Goal: Task Accomplishment & Management: Use online tool/utility

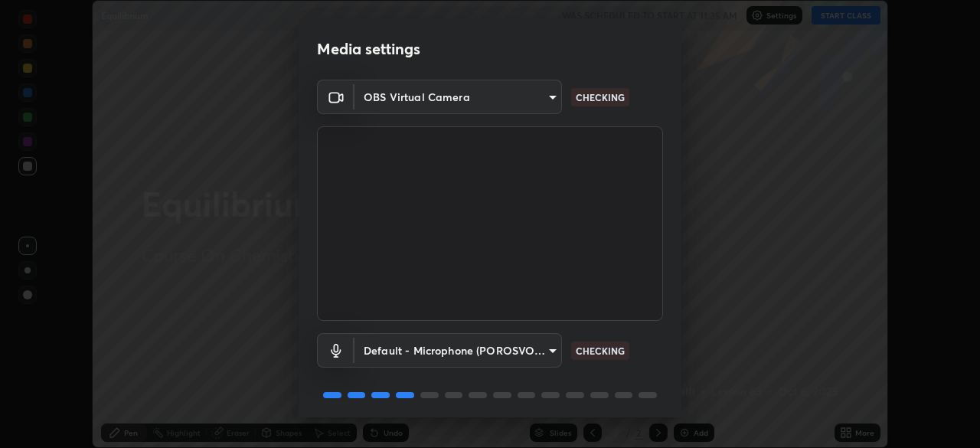
scroll to position [54, 0]
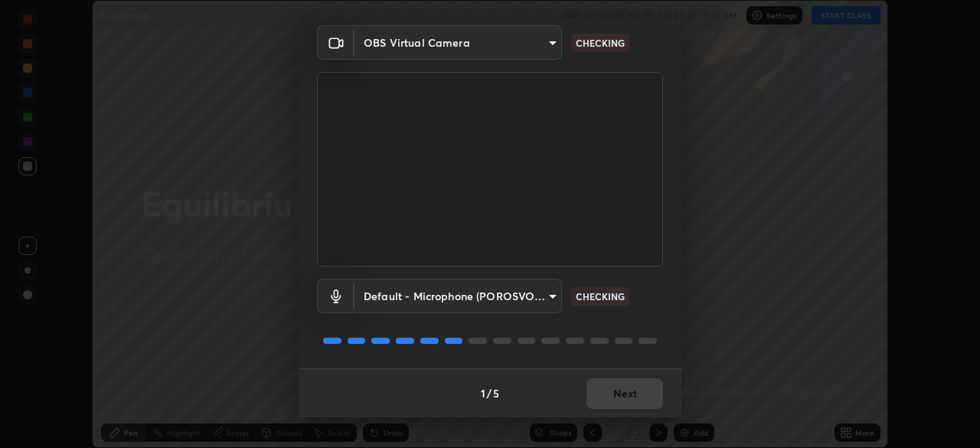
click at [548, 291] on body "Erase all Equilibrium WAS SCHEDULED TO START AT 11:35 AM Settings START CLASS S…" at bounding box center [490, 224] width 980 height 448
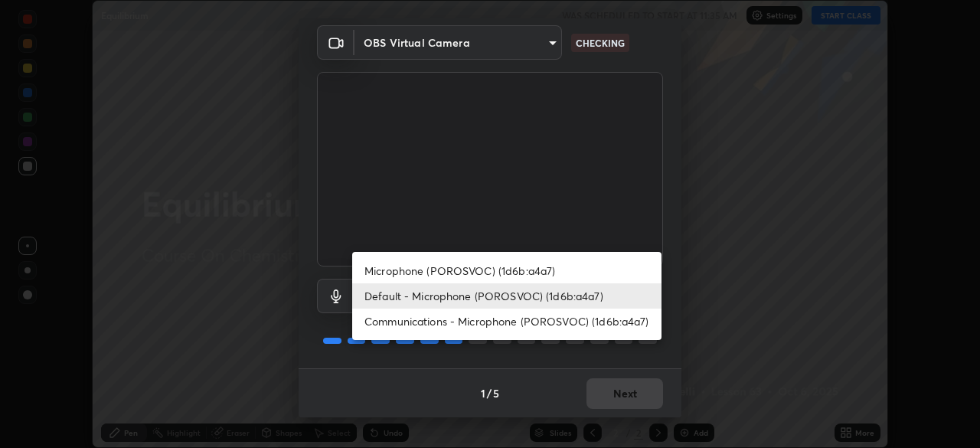
click at [504, 295] on li "Default - Microphone (POROSVOC) (1d6b:a4a7)" at bounding box center [506, 295] width 309 height 25
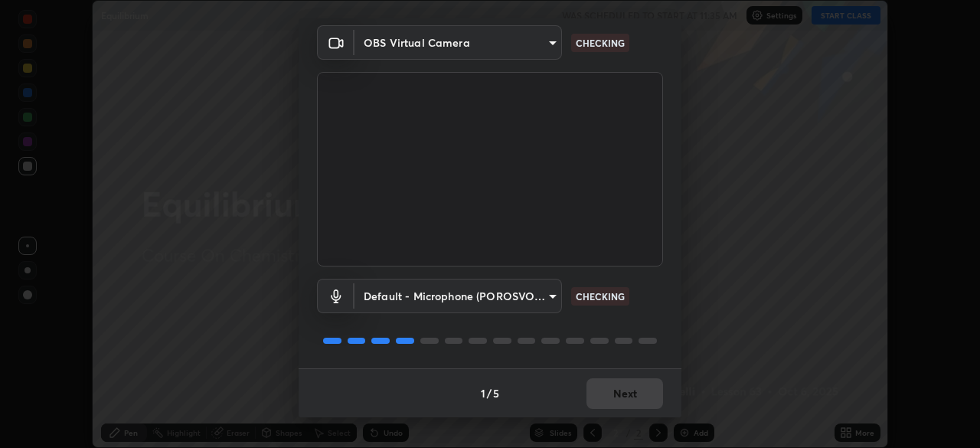
click at [497, 293] on body "Erase all Equilibrium WAS SCHEDULED TO START AT 11:35 AM Settings START CLASS S…" at bounding box center [490, 224] width 980 height 448
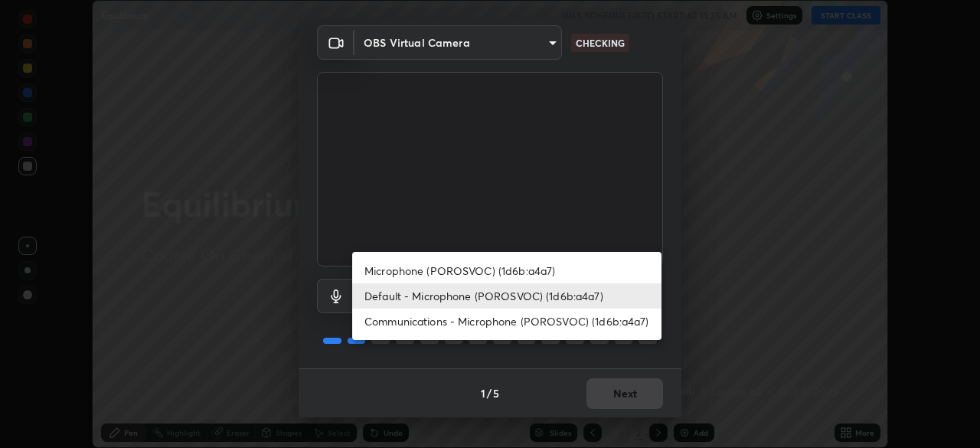
click at [496, 266] on li "Microphone (POROSVOC) (1d6b:a4a7)" at bounding box center [506, 270] width 309 height 25
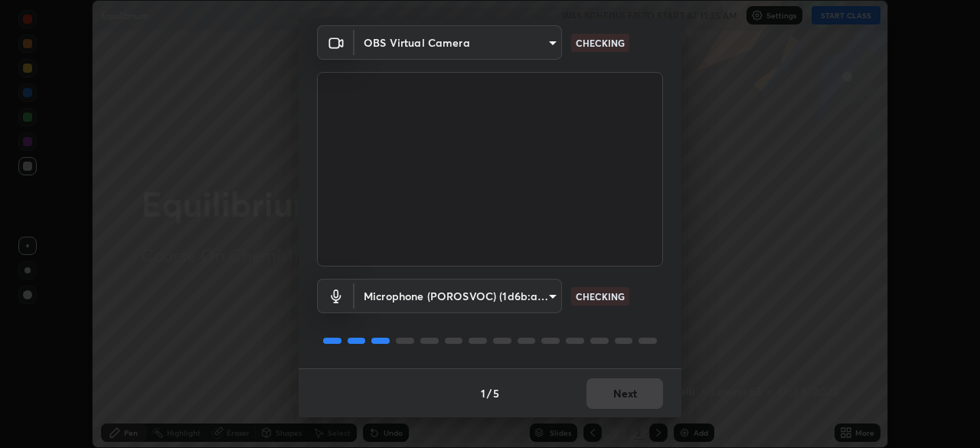
click at [489, 292] on body "Erase all Equilibrium WAS SCHEDULED TO START AT 11:35 AM Settings START CLASS S…" at bounding box center [490, 224] width 980 height 448
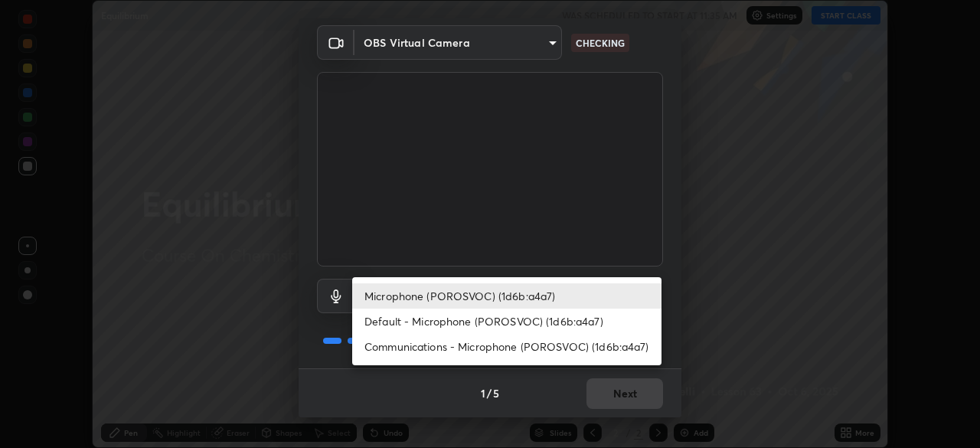
click at [468, 318] on li "Default - Microphone (POROSVOC) (1d6b:a4a7)" at bounding box center [506, 320] width 309 height 25
type input "default"
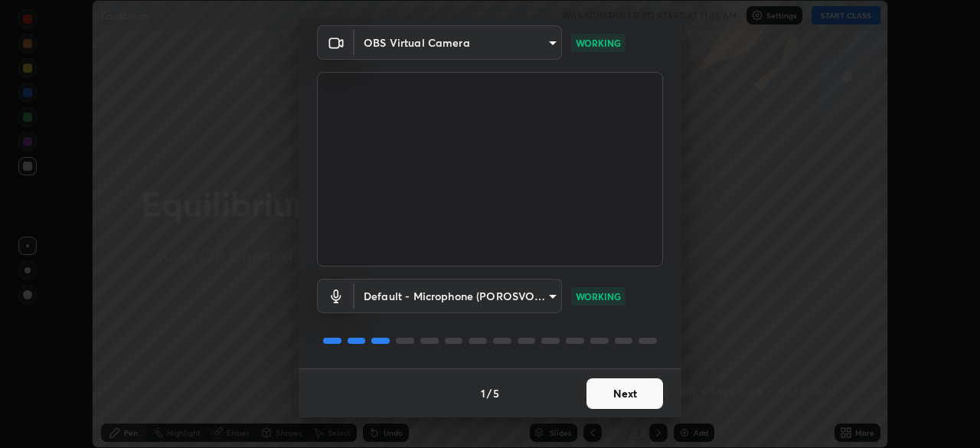
click at [626, 396] on button "Next" at bounding box center [624, 393] width 77 height 31
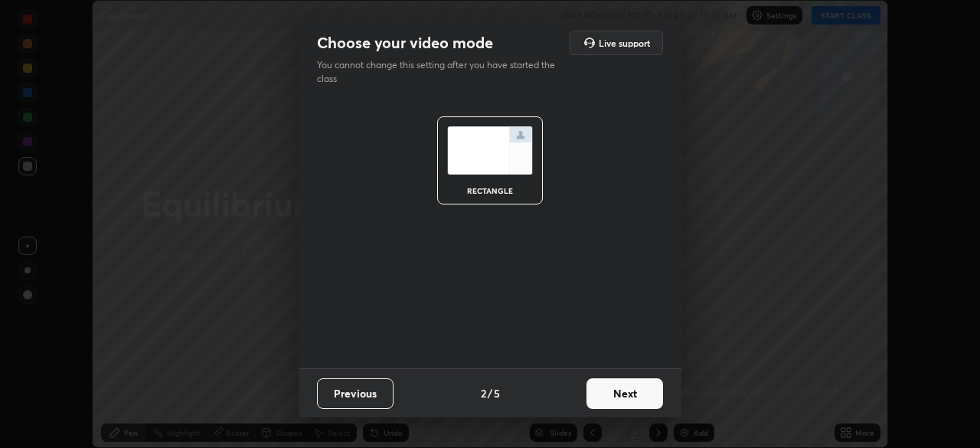
scroll to position [0, 0]
click at [633, 396] on button "Next" at bounding box center [624, 393] width 77 height 31
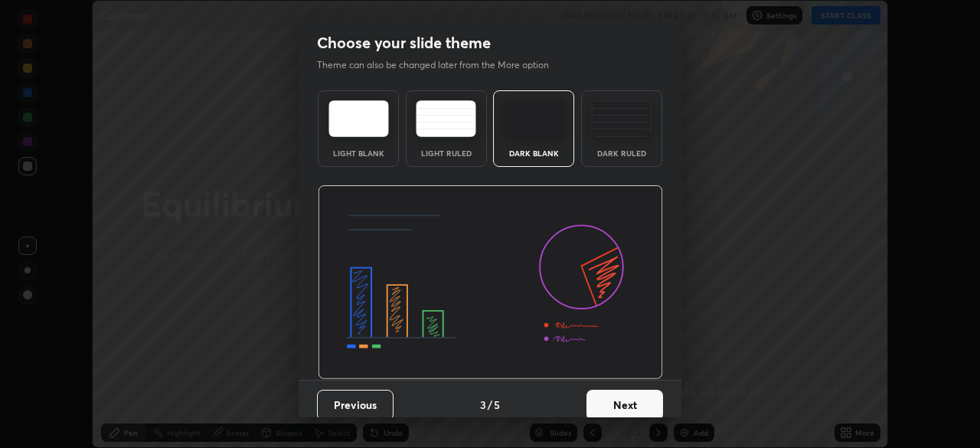
click at [649, 403] on button "Next" at bounding box center [624, 405] width 77 height 31
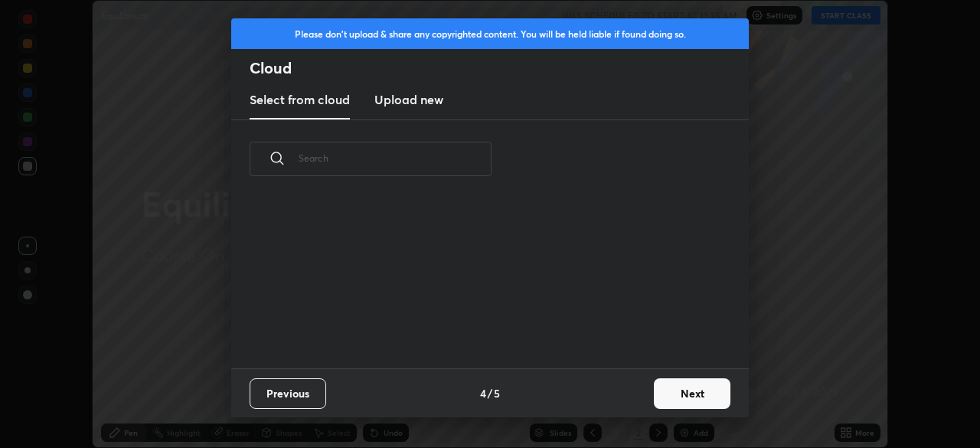
click at [688, 395] on button "Next" at bounding box center [692, 393] width 77 height 31
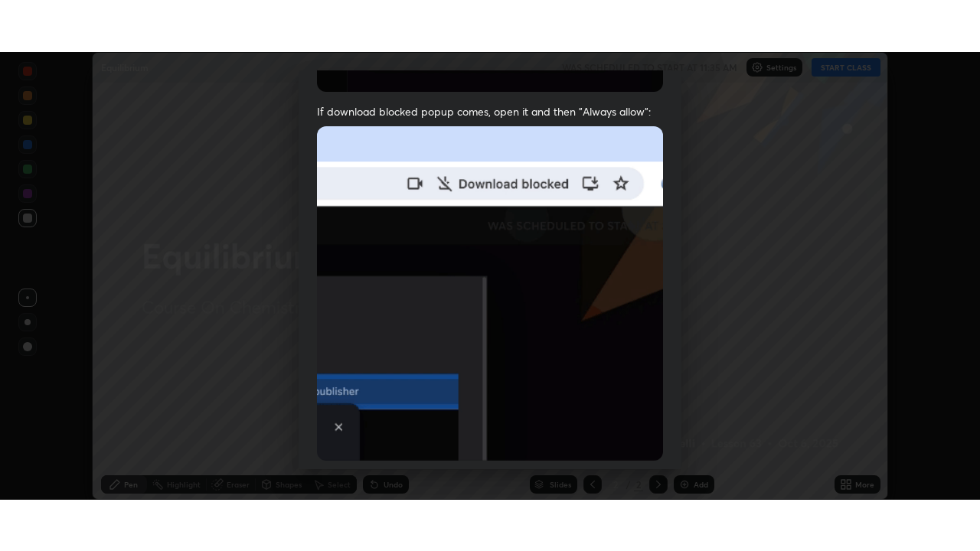
scroll to position [367, 0]
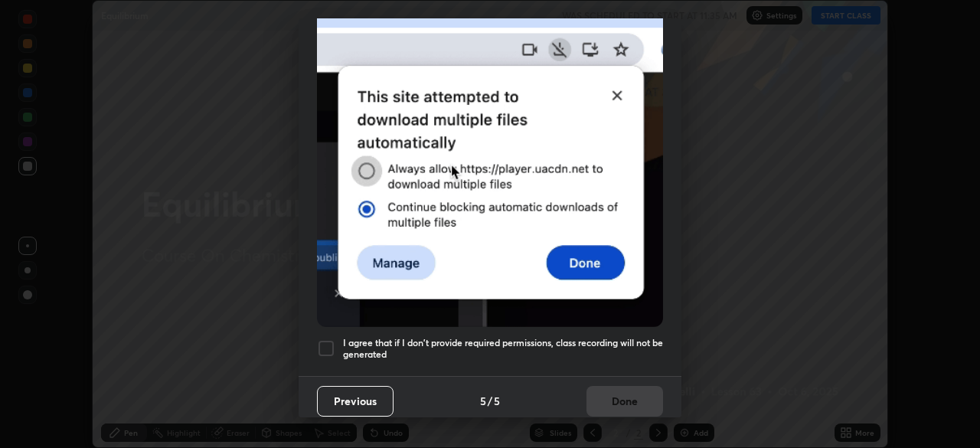
click at [329, 339] on div at bounding box center [326, 348] width 18 height 18
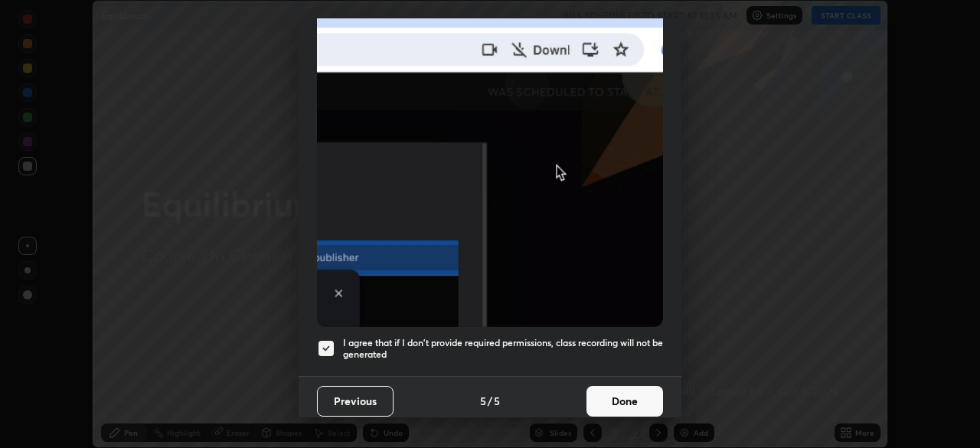
click at [625, 390] on button "Done" at bounding box center [624, 401] width 77 height 31
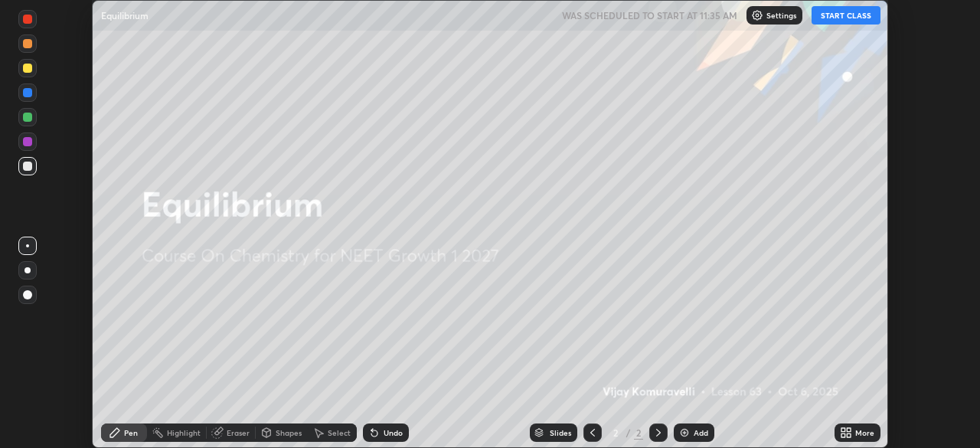
click at [847, 427] on icon at bounding box center [846, 432] width 12 height 12
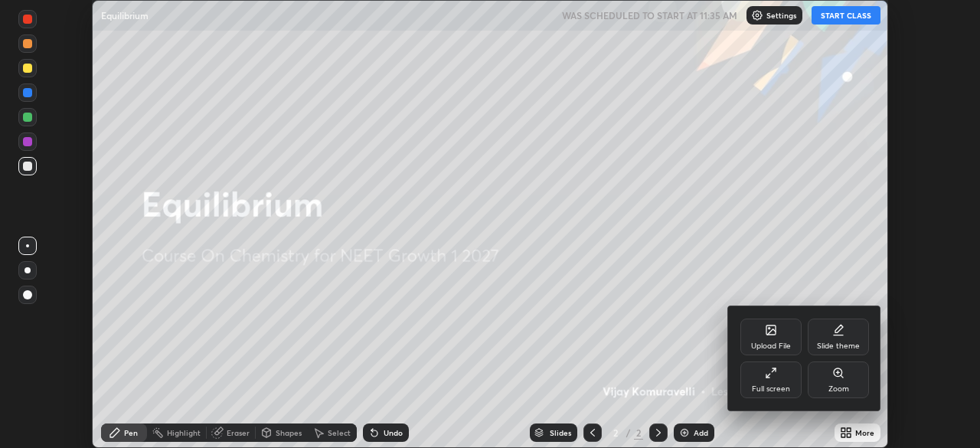
click at [772, 389] on div "Full screen" at bounding box center [771, 389] width 38 height 8
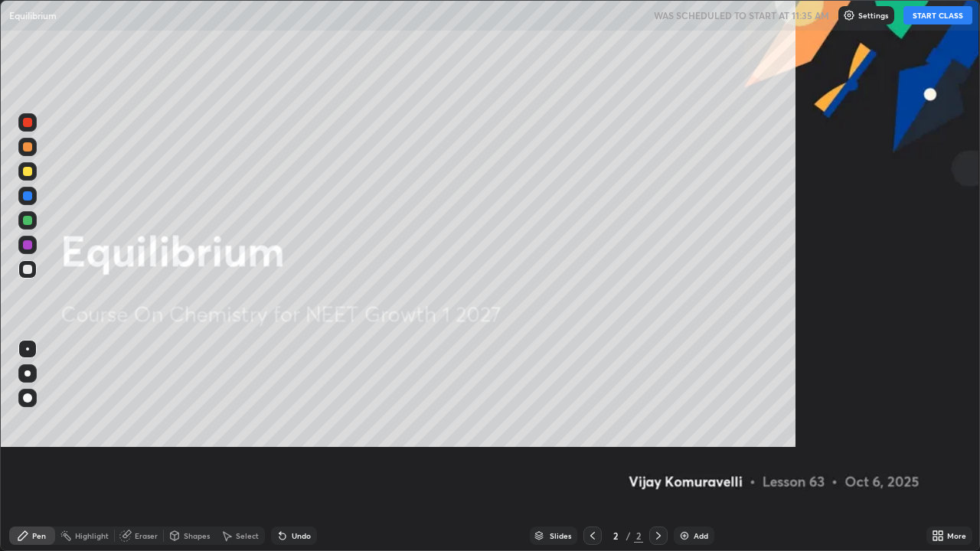
scroll to position [551, 980]
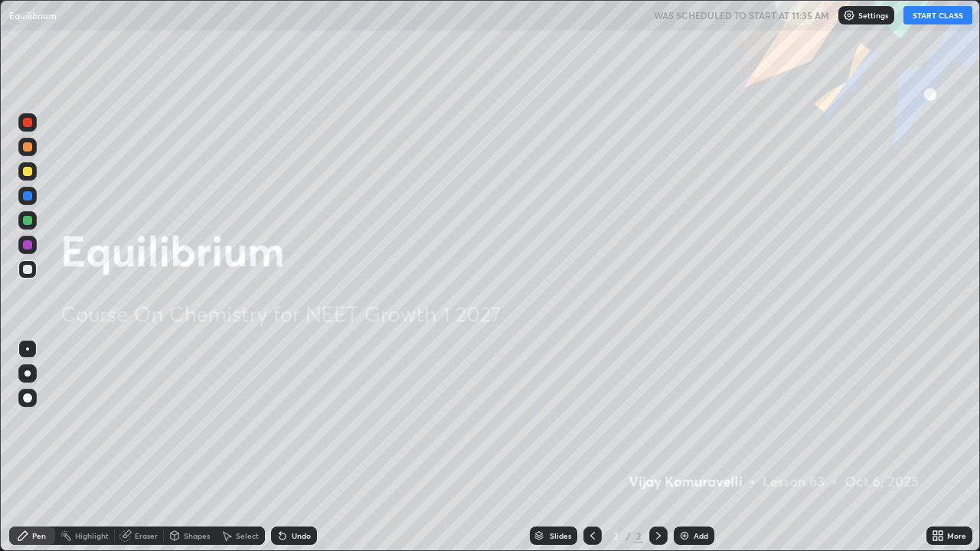
click at [687, 447] on img at bounding box center [684, 536] width 12 height 12
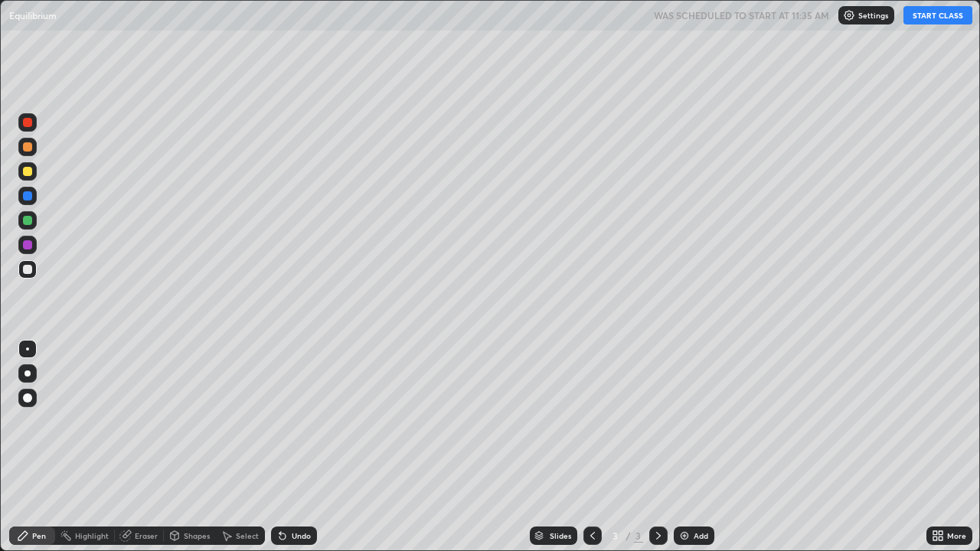
click at [927, 15] on button "START CLASS" at bounding box center [937, 15] width 69 height 18
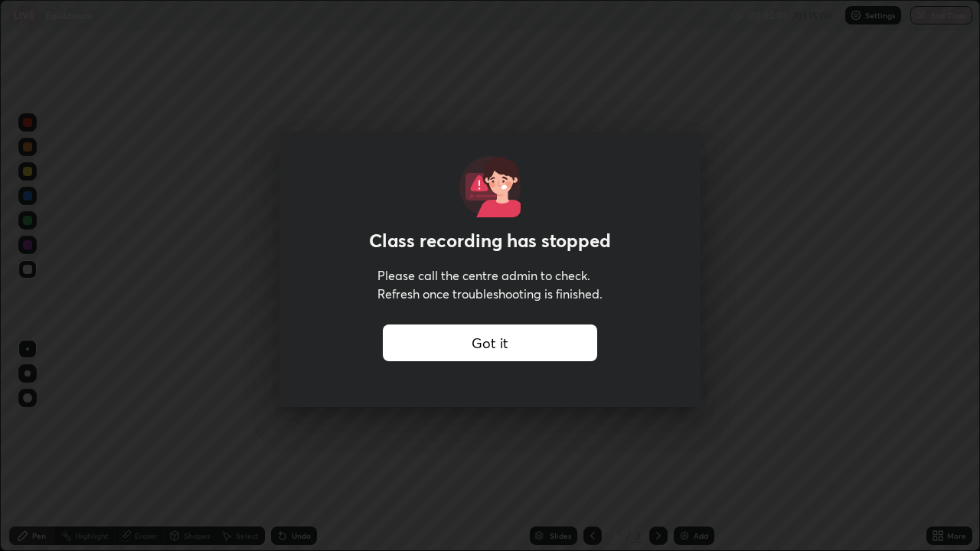
click at [560, 339] on div "Got it" at bounding box center [490, 343] width 214 height 37
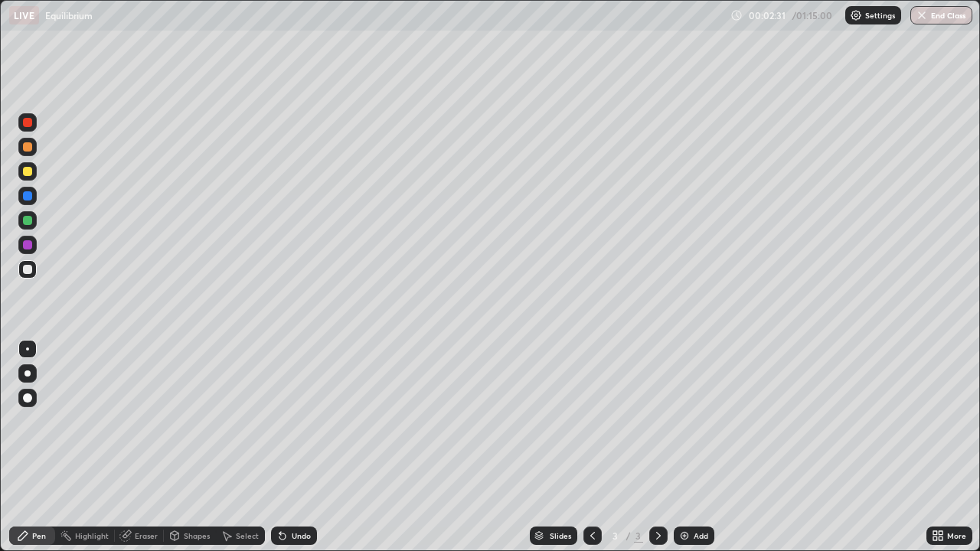
click at [853, 18] on img at bounding box center [856, 15] width 12 height 12
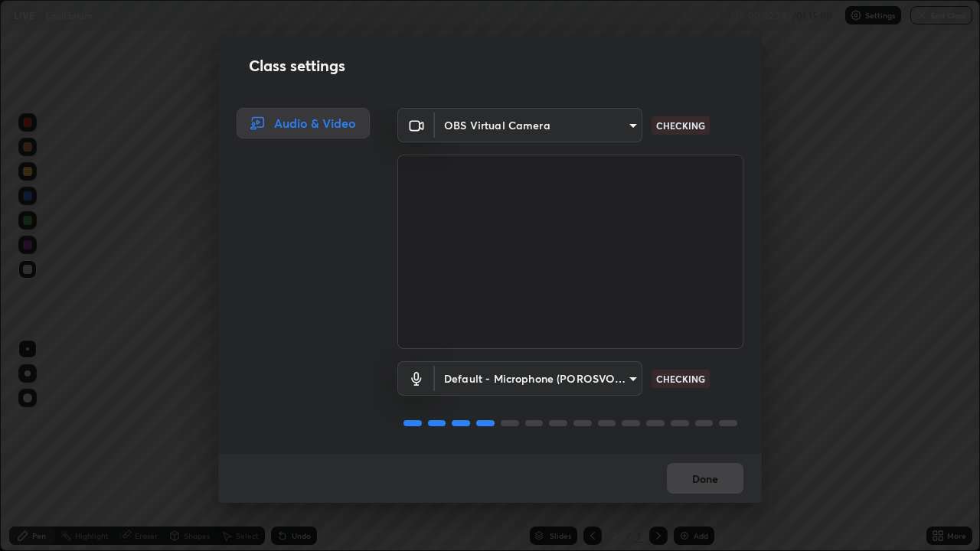
click at [806, 103] on div "Class settings Audio & Video OBS Virtual Camera 7d0b8c16c6b3f4d335d6c038b97393b…" at bounding box center [490, 275] width 980 height 551
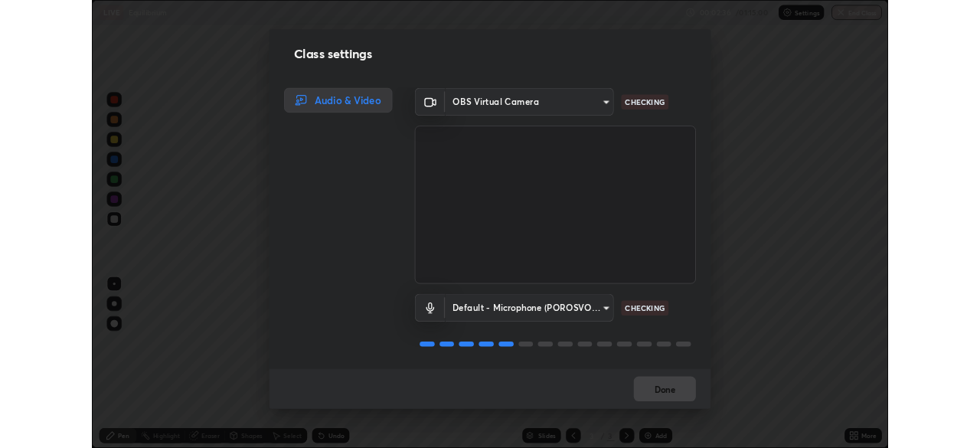
scroll to position [2, 0]
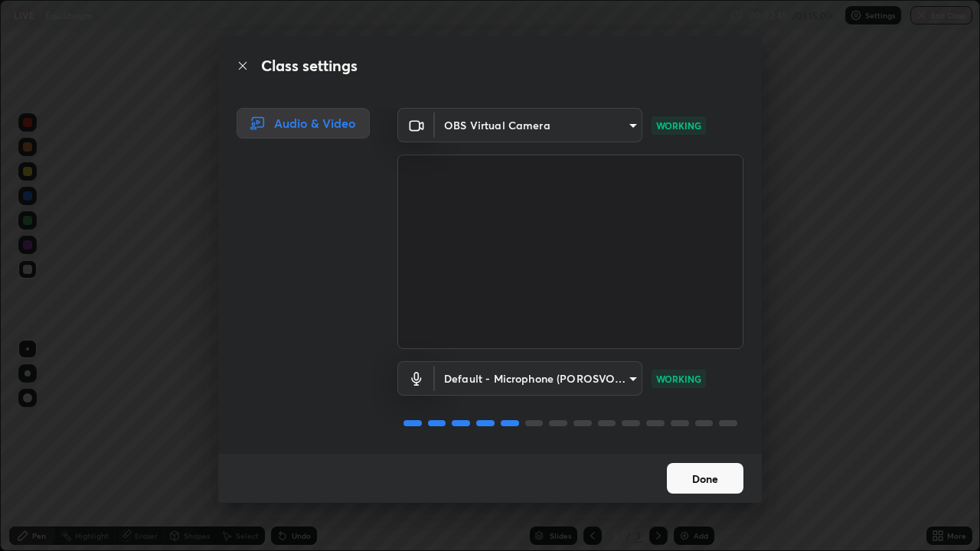
click at [707, 447] on button "Done" at bounding box center [705, 478] width 77 height 31
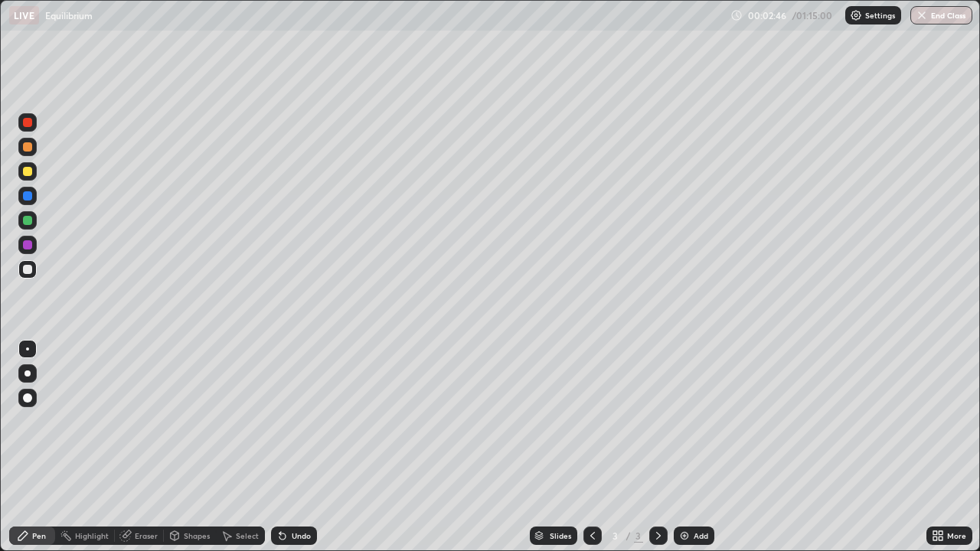
click at [772, 12] on div "00:02:46 / 01:15:00 Settings End Class" at bounding box center [851, 15] width 242 height 18
click at [947, 447] on div "More" at bounding box center [956, 536] width 19 height 8
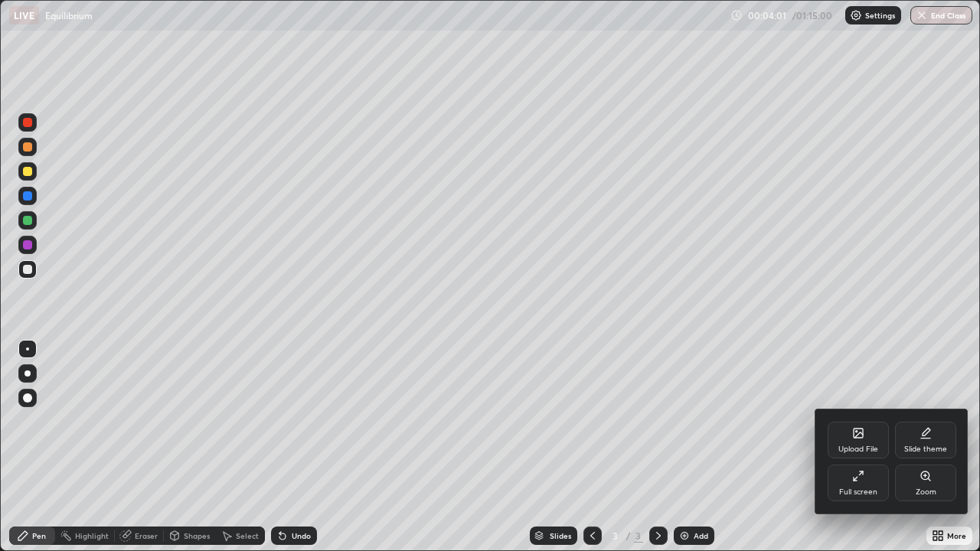
click at [871, 447] on div "Full screen" at bounding box center [858, 492] width 38 height 8
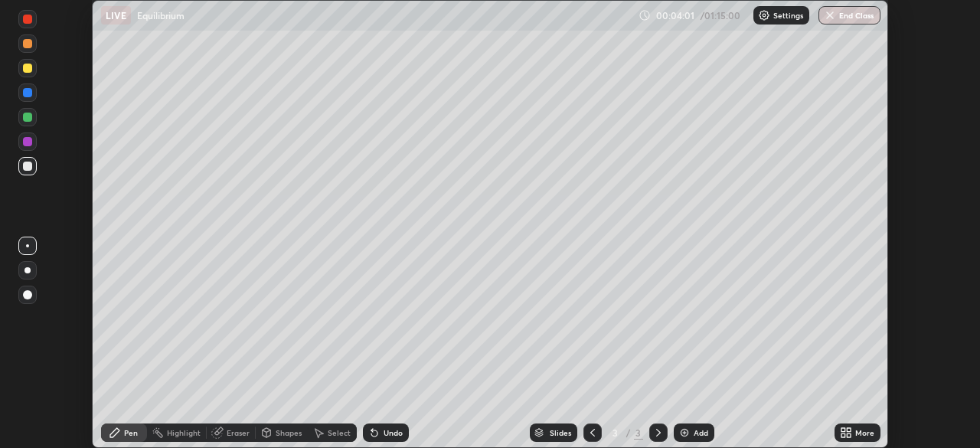
scroll to position [76096, 75564]
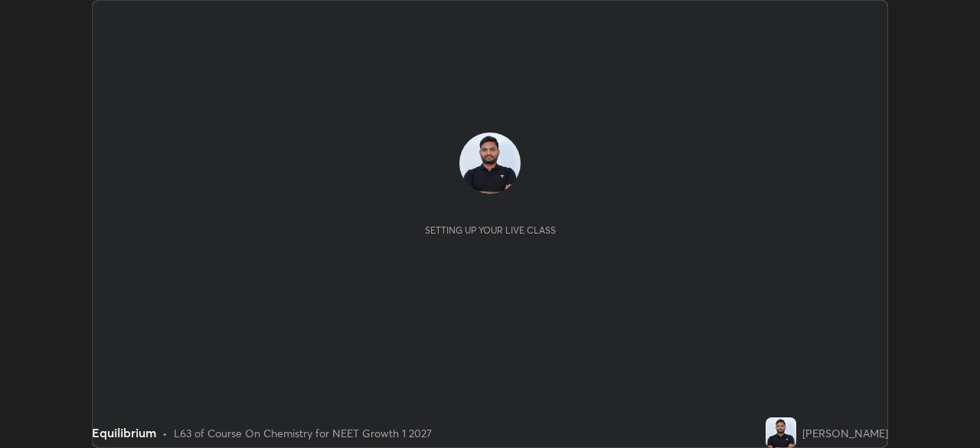
scroll to position [448, 979]
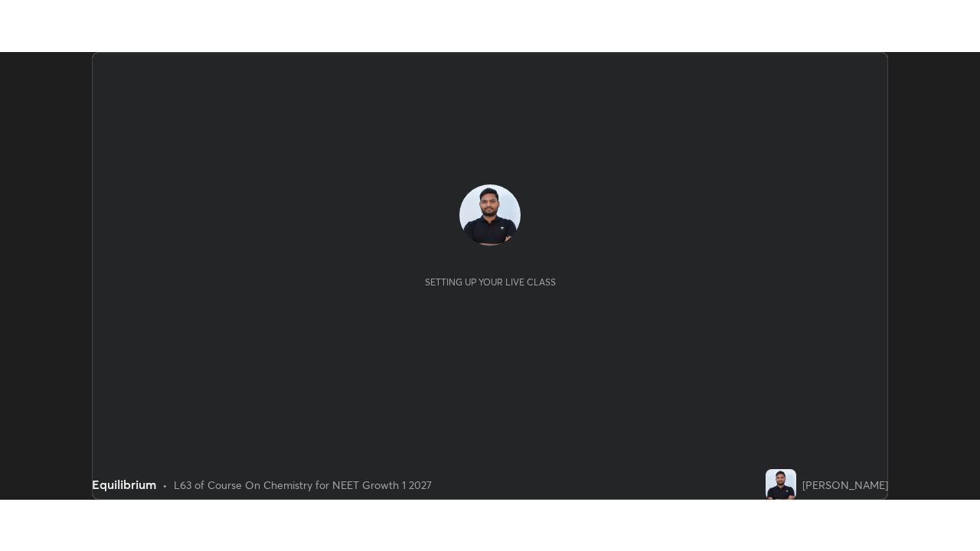
scroll to position [448, 980]
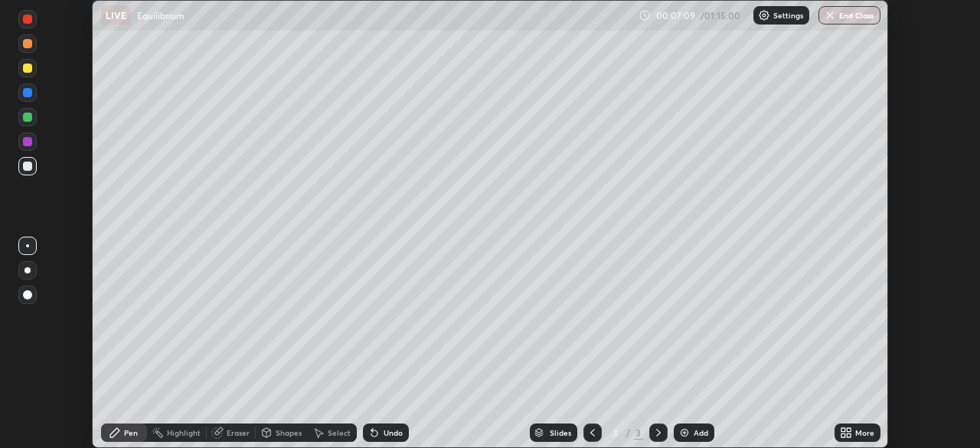
click at [844, 436] on icon at bounding box center [843, 435] width 4 height 4
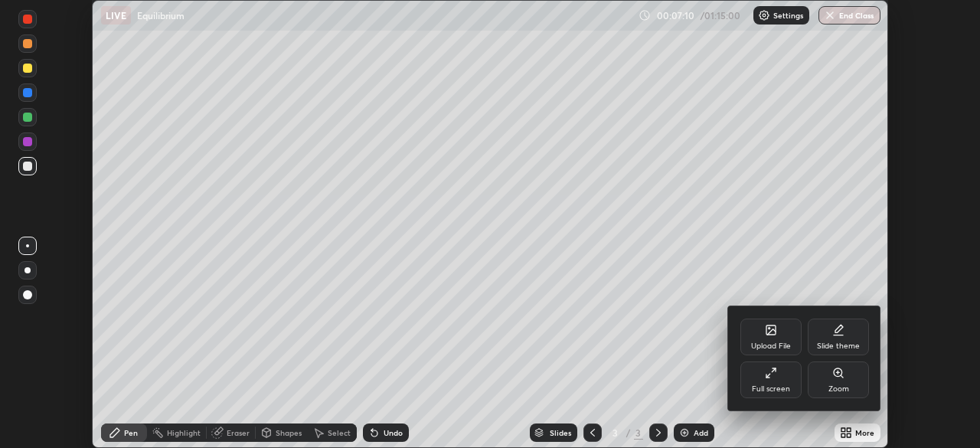
click at [780, 381] on div "Full screen" at bounding box center [770, 379] width 61 height 37
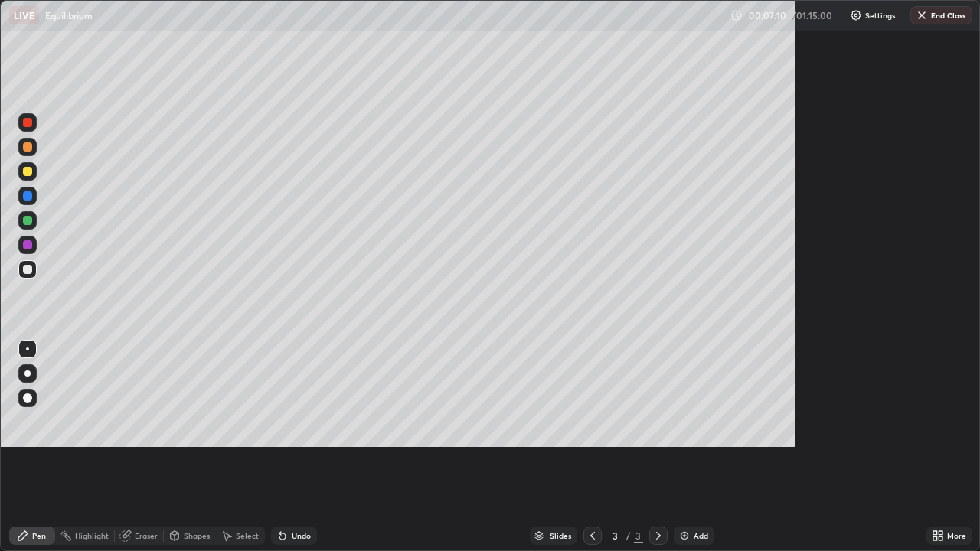
scroll to position [551, 980]
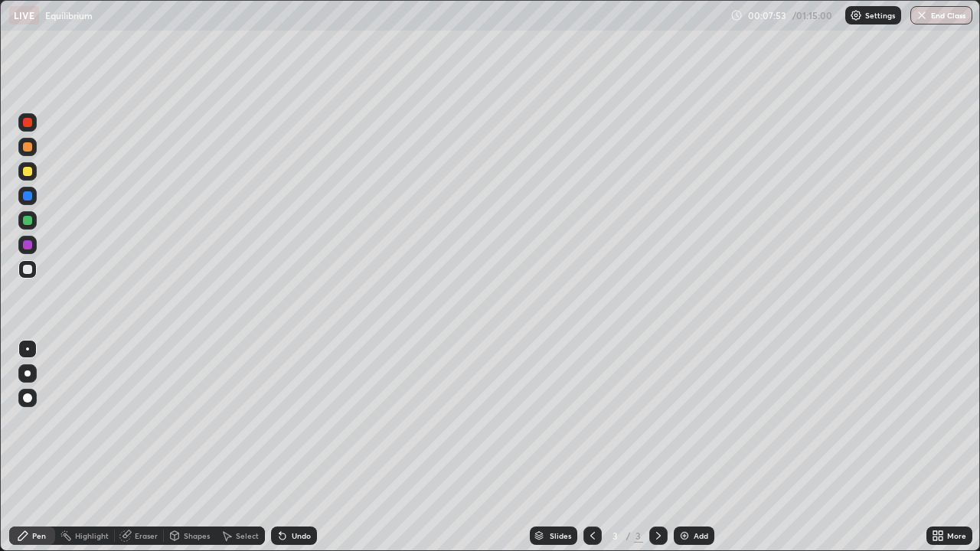
click at [31, 171] on div at bounding box center [27, 171] width 9 height 9
click at [194, 447] on div "Shapes" at bounding box center [197, 536] width 26 height 8
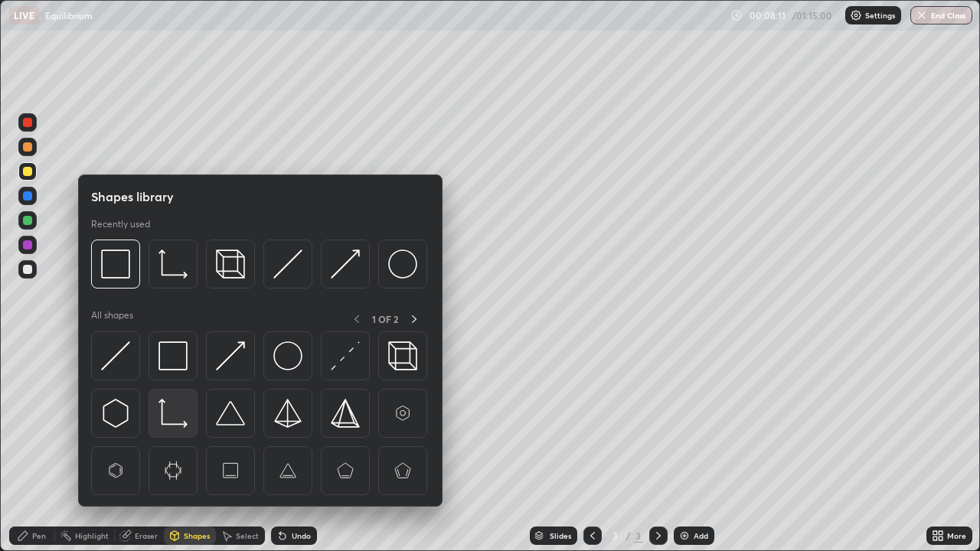
click at [175, 410] on img at bounding box center [172, 413] width 29 height 29
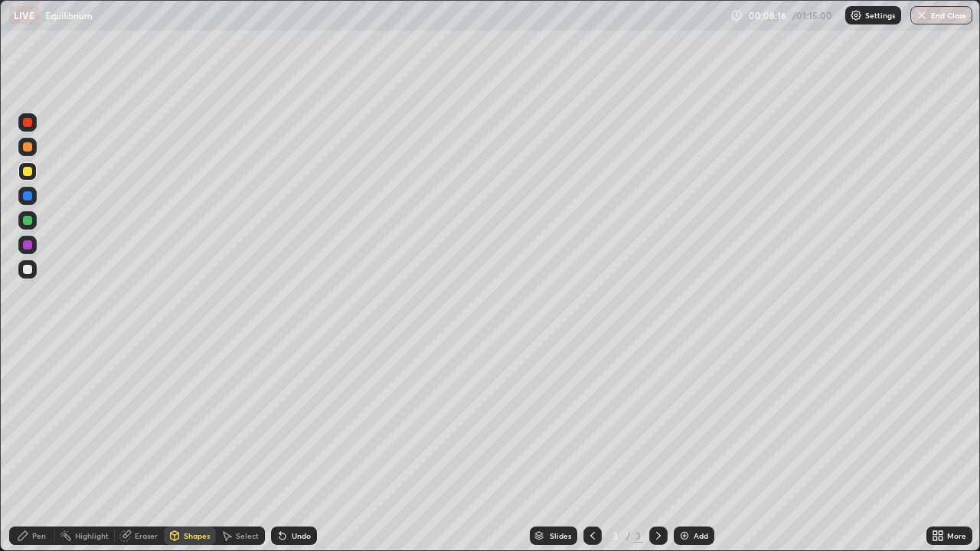
click at [30, 271] on div at bounding box center [27, 269] width 9 height 9
click at [304, 447] on div "Undo" at bounding box center [301, 536] width 19 height 8
click at [302, 447] on div "Undo" at bounding box center [294, 536] width 46 height 18
click at [32, 447] on div "Pen" at bounding box center [39, 536] width 14 height 8
click at [148, 447] on div "Eraser" at bounding box center [146, 536] width 23 height 8
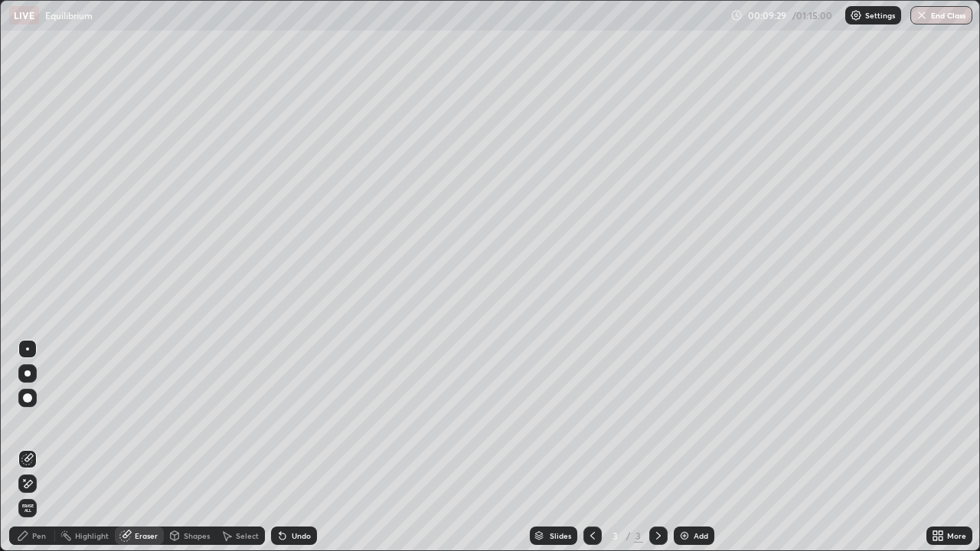
click at [35, 447] on div "Pen" at bounding box center [39, 536] width 14 height 8
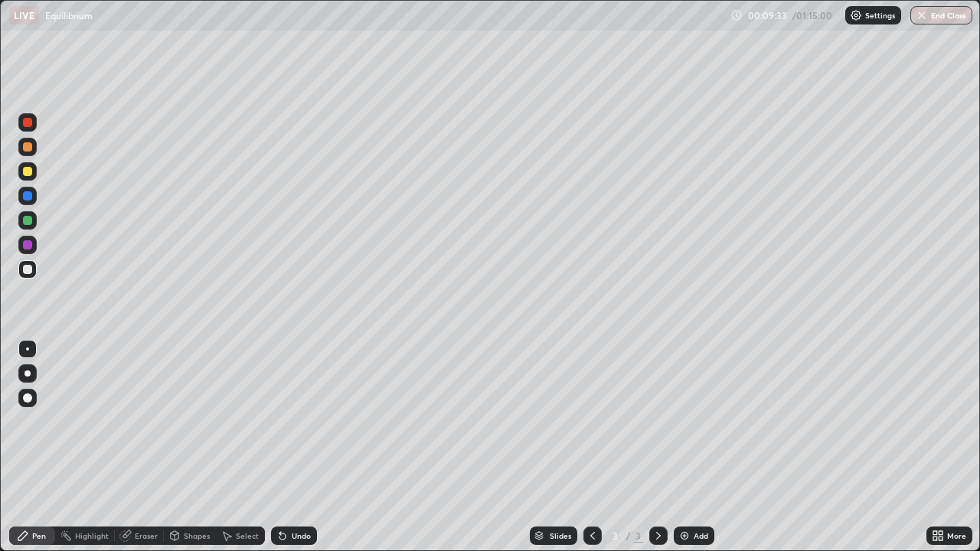
click at [29, 174] on div at bounding box center [27, 171] width 9 height 9
click at [29, 269] on div at bounding box center [27, 269] width 9 height 9
click at [184, 447] on div "Shapes" at bounding box center [197, 536] width 26 height 8
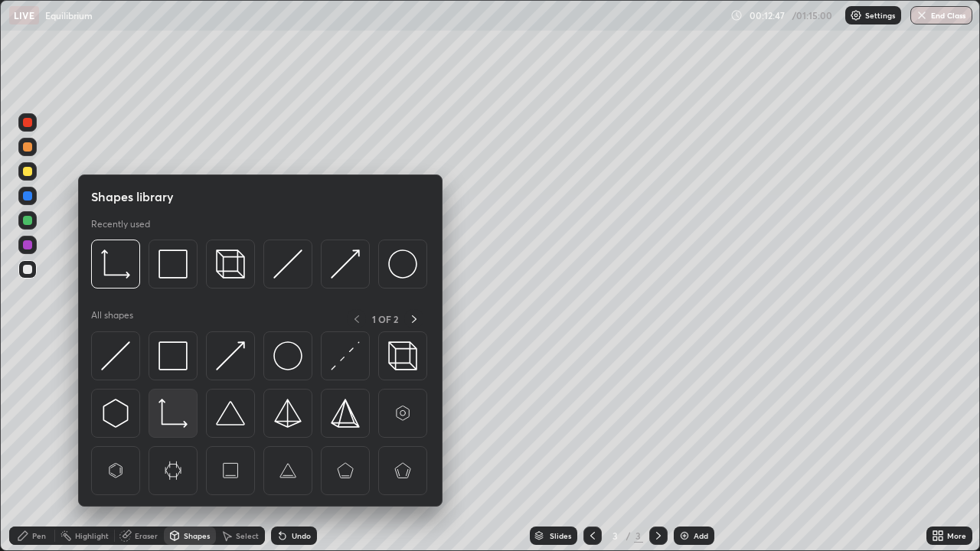
click at [178, 396] on div at bounding box center [172, 413] width 49 height 49
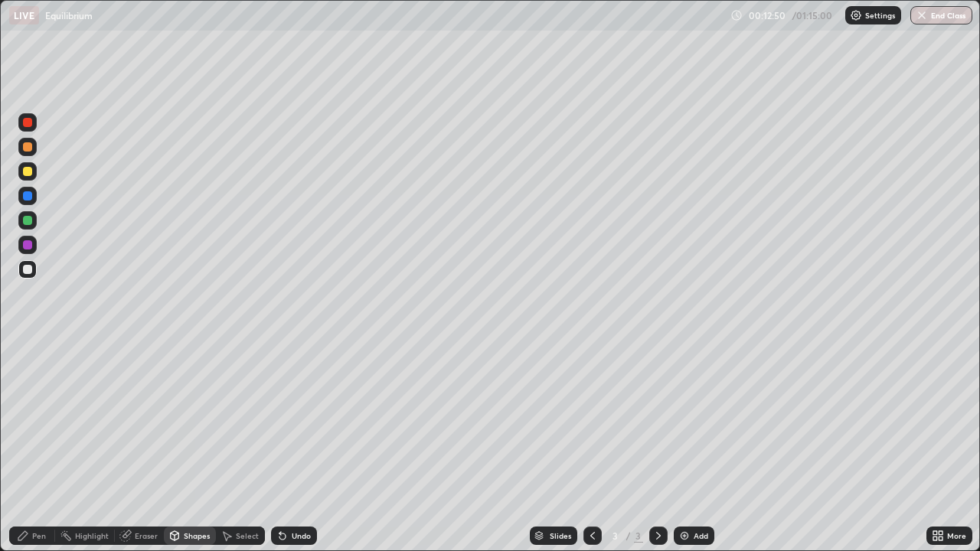
click at [292, 447] on div "Undo" at bounding box center [301, 536] width 19 height 8
click at [34, 179] on div at bounding box center [27, 171] width 18 height 18
click at [34, 278] on div at bounding box center [27, 269] width 18 height 24
click at [289, 447] on div "Undo" at bounding box center [294, 536] width 46 height 18
click at [32, 447] on div "Pen" at bounding box center [32, 536] width 46 height 18
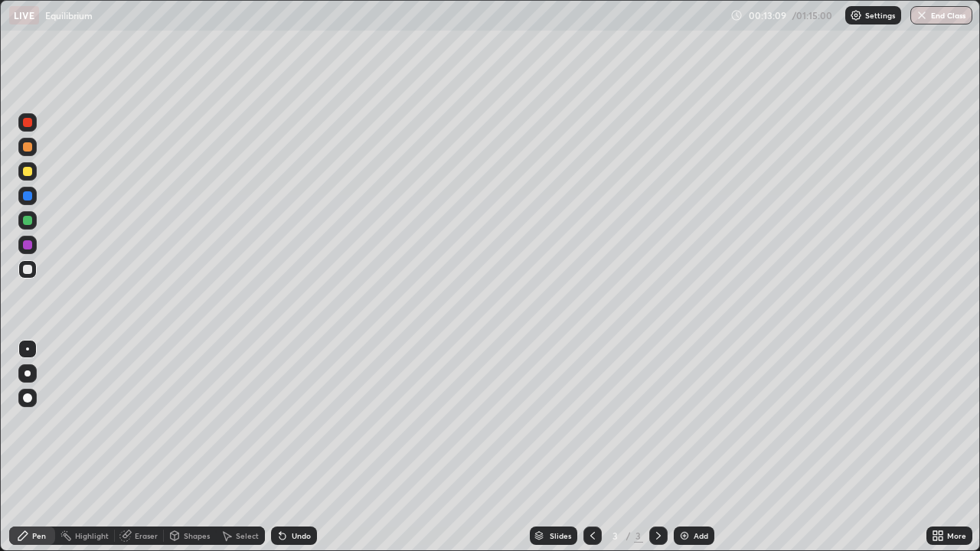
click at [27, 175] on div at bounding box center [27, 171] width 9 height 9
click at [142, 447] on div "Eraser" at bounding box center [146, 536] width 23 height 8
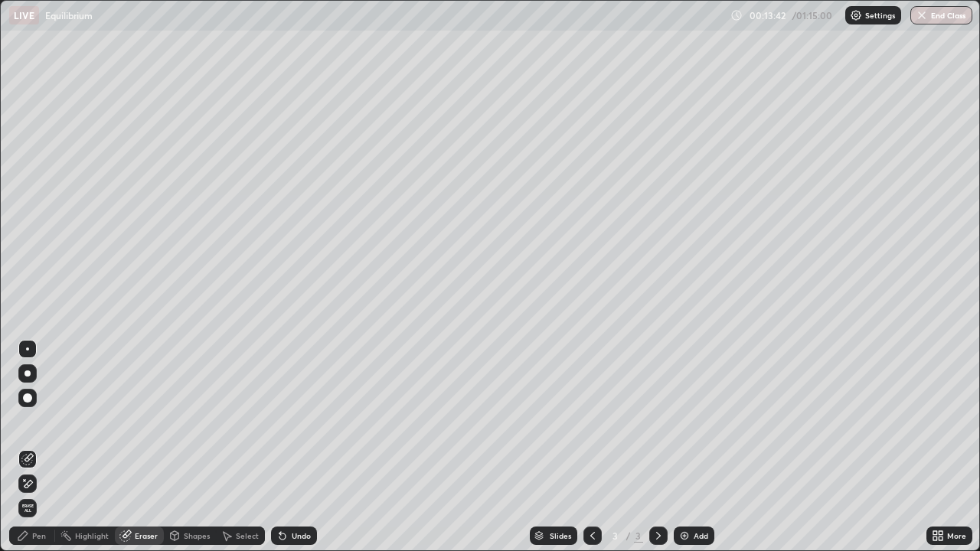
click at [33, 396] on div at bounding box center [27, 398] width 18 height 18
click at [32, 447] on div "Pen" at bounding box center [39, 536] width 14 height 8
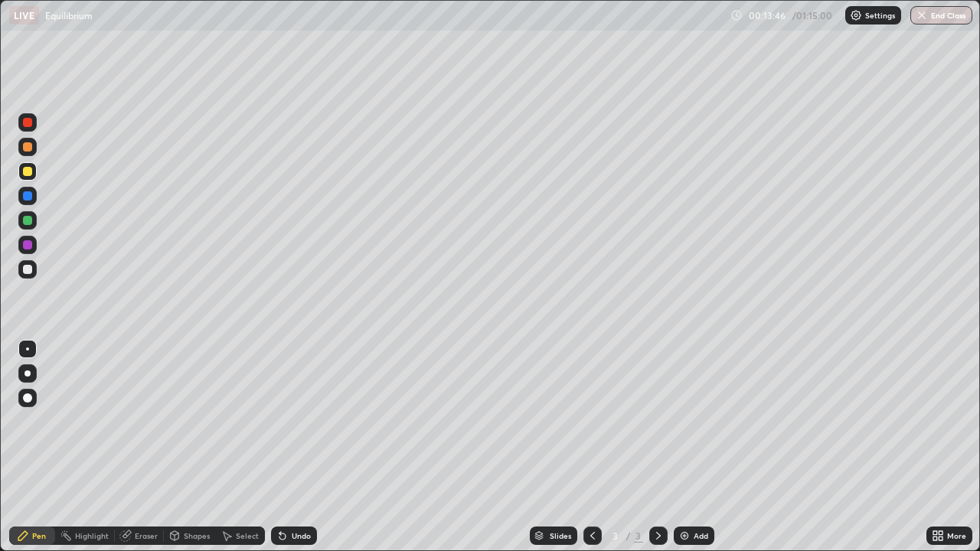
click at [173, 447] on icon at bounding box center [175, 535] width 8 height 2
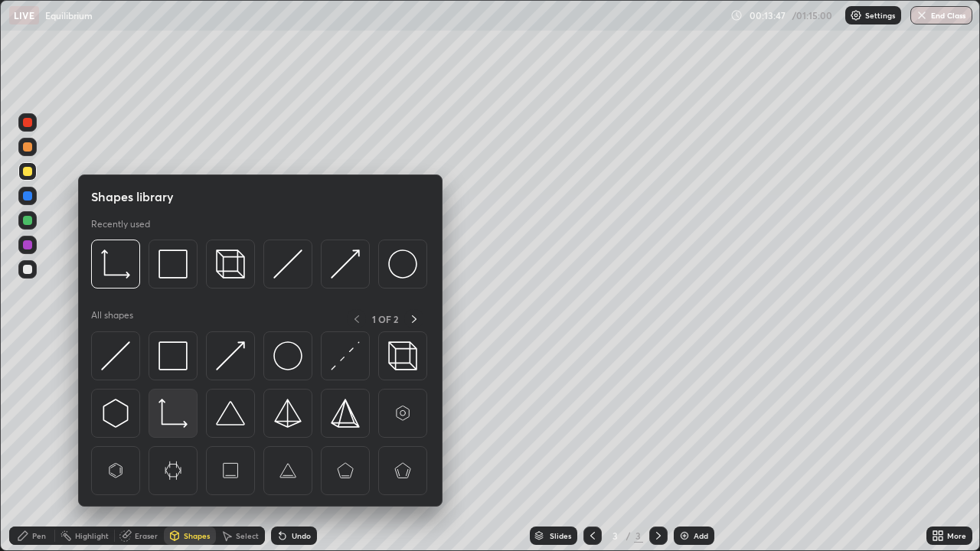
click at [174, 406] on img at bounding box center [172, 413] width 29 height 29
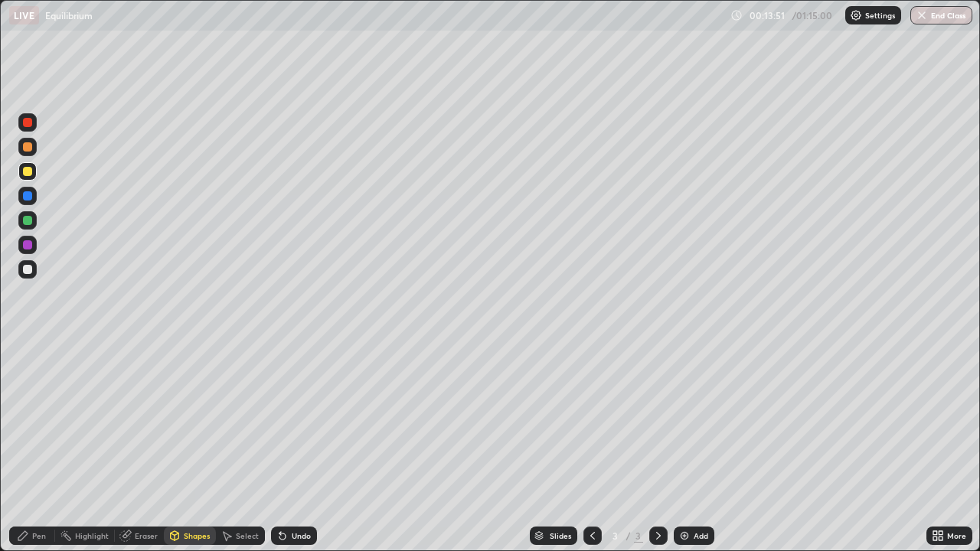
click at [38, 447] on div "Pen" at bounding box center [32, 536] width 46 height 18
click at [23, 266] on div at bounding box center [27, 269] width 9 height 9
click at [30, 175] on div at bounding box center [27, 171] width 9 height 9
click at [34, 272] on div at bounding box center [27, 269] width 18 height 18
click at [299, 447] on div "Undo" at bounding box center [294, 536] width 46 height 18
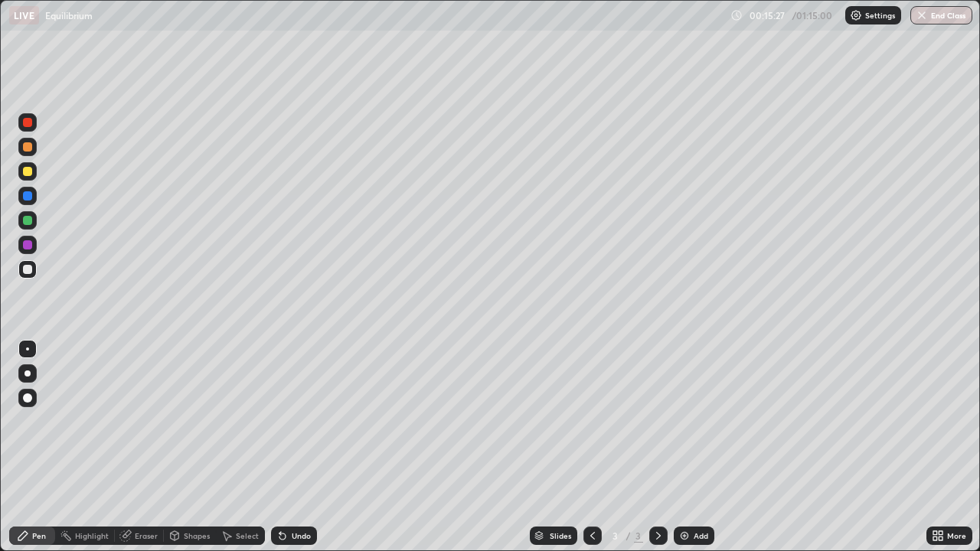
click at [292, 447] on div "Undo" at bounding box center [301, 536] width 19 height 8
click at [181, 447] on div "Shapes" at bounding box center [190, 536] width 52 height 18
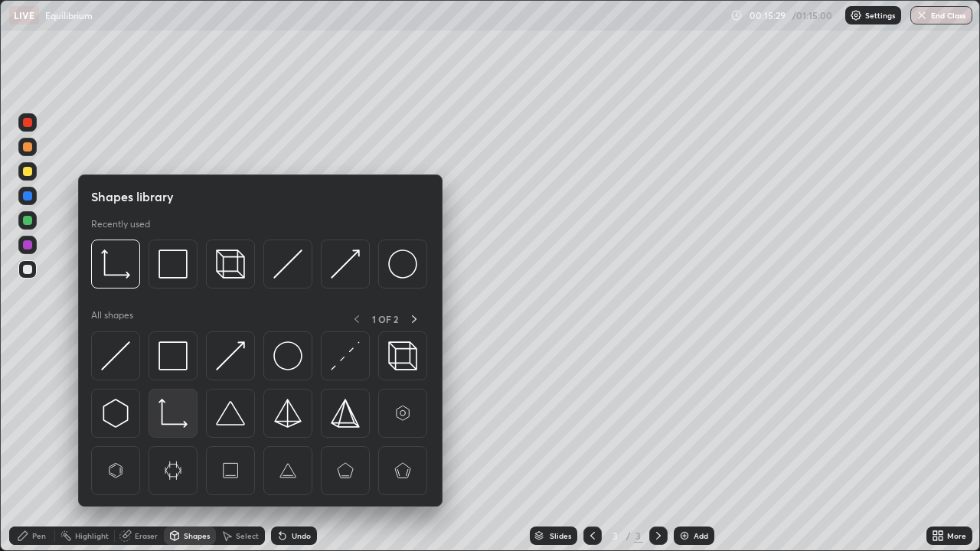
click at [168, 411] on img at bounding box center [172, 413] width 29 height 29
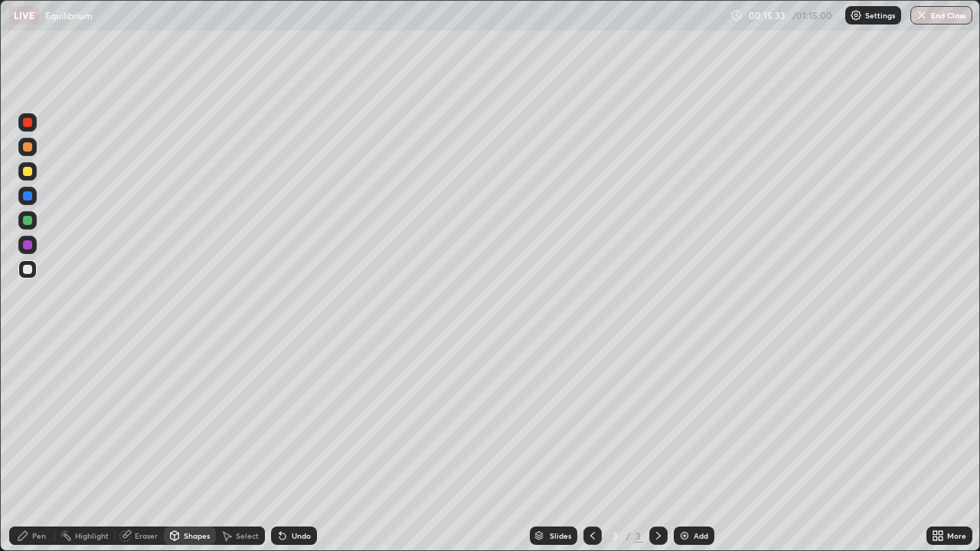
click at [301, 447] on div "Undo" at bounding box center [301, 536] width 19 height 8
click at [33, 173] on div at bounding box center [27, 171] width 18 height 18
click at [41, 447] on div "Pen" at bounding box center [39, 536] width 14 height 8
click at [29, 271] on div at bounding box center [27, 269] width 9 height 9
click at [33, 177] on div at bounding box center [27, 171] width 18 height 18
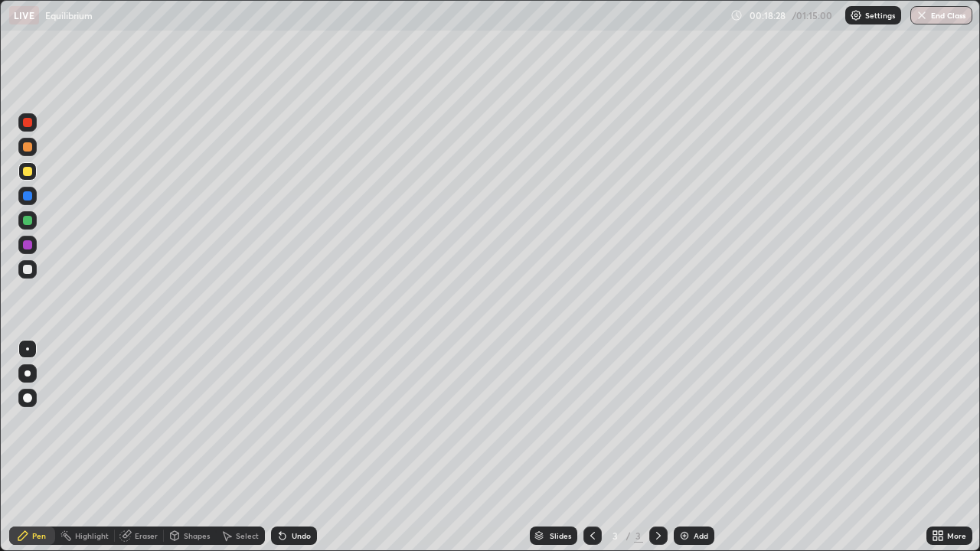
click at [684, 447] on img at bounding box center [684, 536] width 12 height 12
click at [591, 447] on icon at bounding box center [592, 536] width 5 height 8
click at [658, 447] on icon at bounding box center [658, 536] width 12 height 12
click at [33, 271] on div at bounding box center [27, 269] width 18 height 18
click at [191, 447] on div "Shapes" at bounding box center [197, 536] width 26 height 8
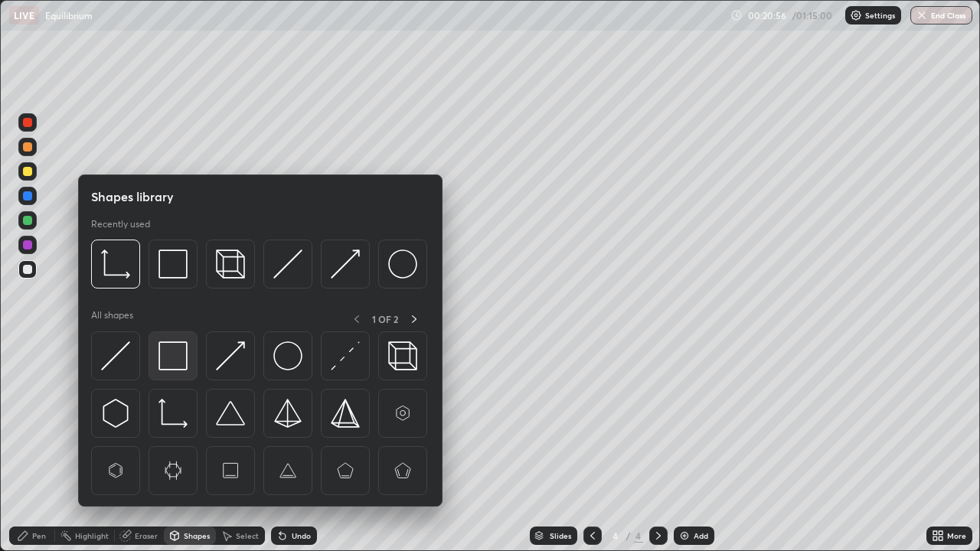
click at [171, 355] on img at bounding box center [172, 355] width 29 height 29
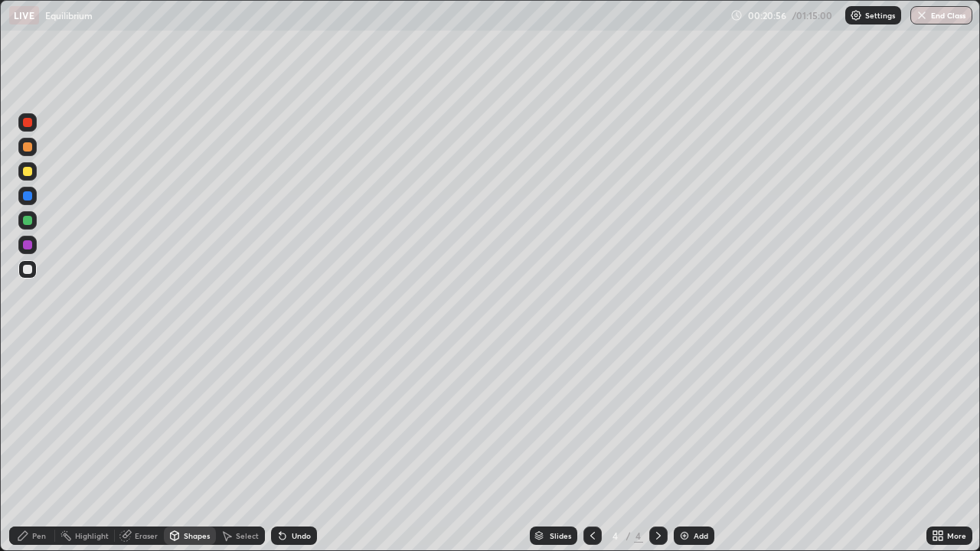
click at [28, 172] on div at bounding box center [27, 171] width 9 height 9
click at [27, 447] on icon at bounding box center [23, 536] width 12 height 12
click at [25, 272] on div at bounding box center [27, 269] width 9 height 9
click at [142, 447] on div "Eraser" at bounding box center [146, 536] width 23 height 8
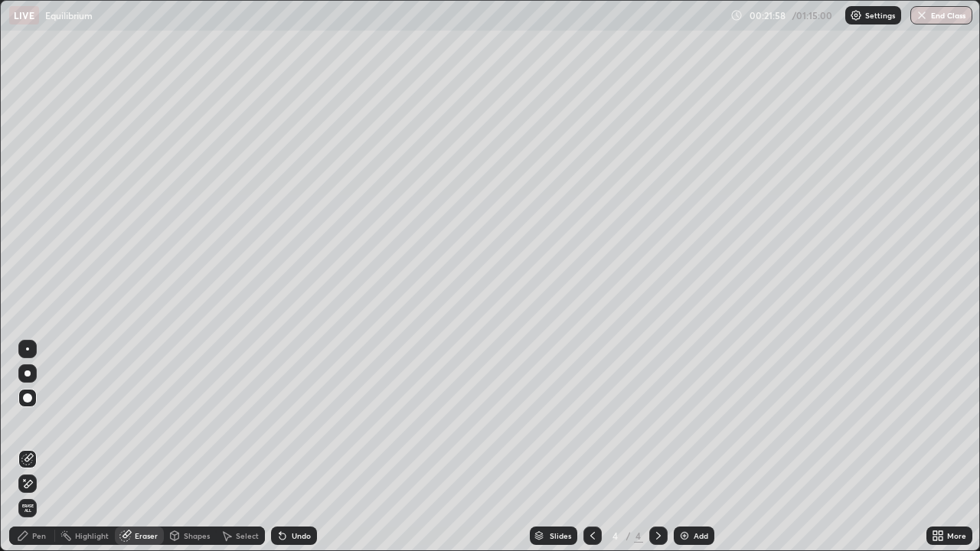
click at [33, 447] on div "Pen" at bounding box center [39, 536] width 14 height 8
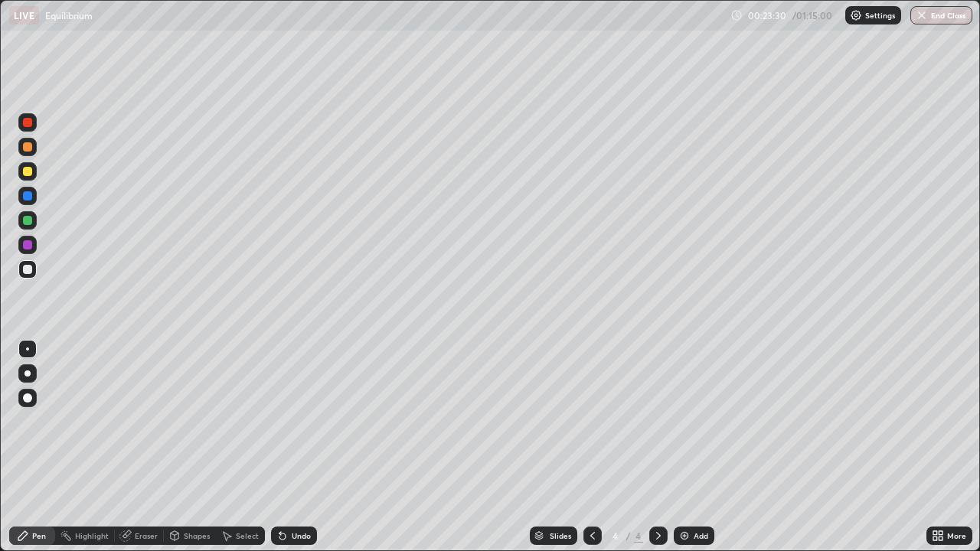
click at [33, 172] on div at bounding box center [27, 171] width 18 height 18
click at [33, 272] on div at bounding box center [27, 269] width 18 height 18
click at [26, 171] on div at bounding box center [27, 171] width 9 height 9
click at [33, 273] on div at bounding box center [27, 269] width 18 height 18
click at [31, 178] on div at bounding box center [27, 171] width 18 height 18
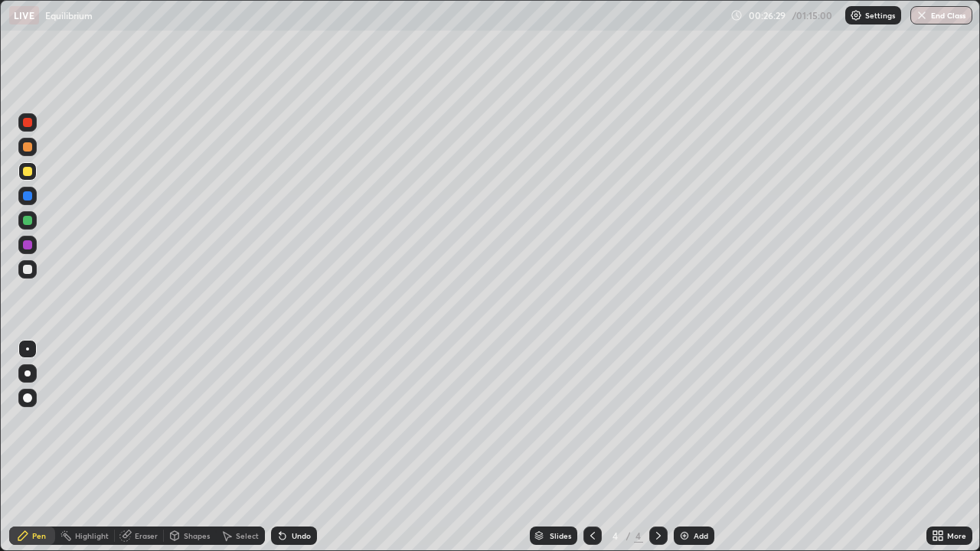
click at [33, 273] on div at bounding box center [27, 269] width 18 height 18
click at [200, 447] on div "Shapes" at bounding box center [197, 536] width 26 height 8
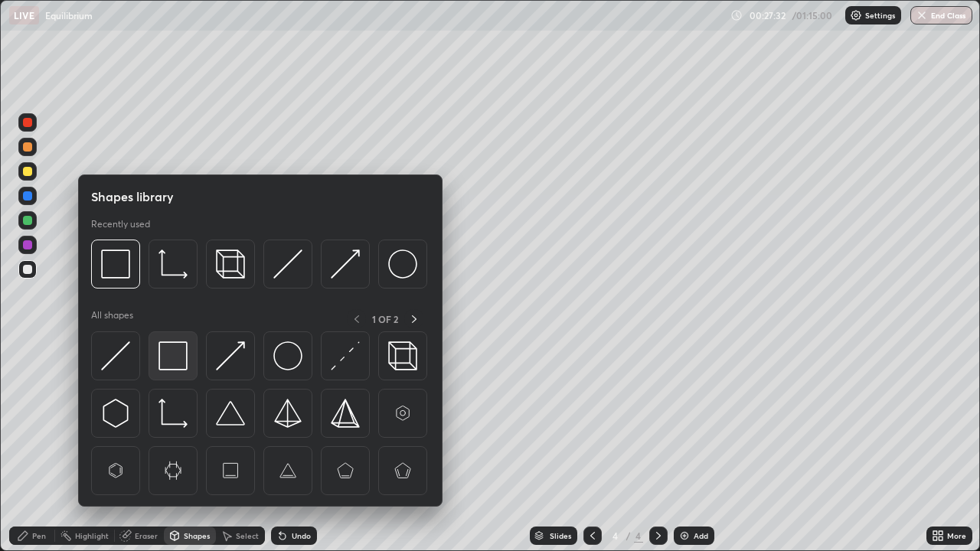
click at [173, 357] on img at bounding box center [172, 355] width 29 height 29
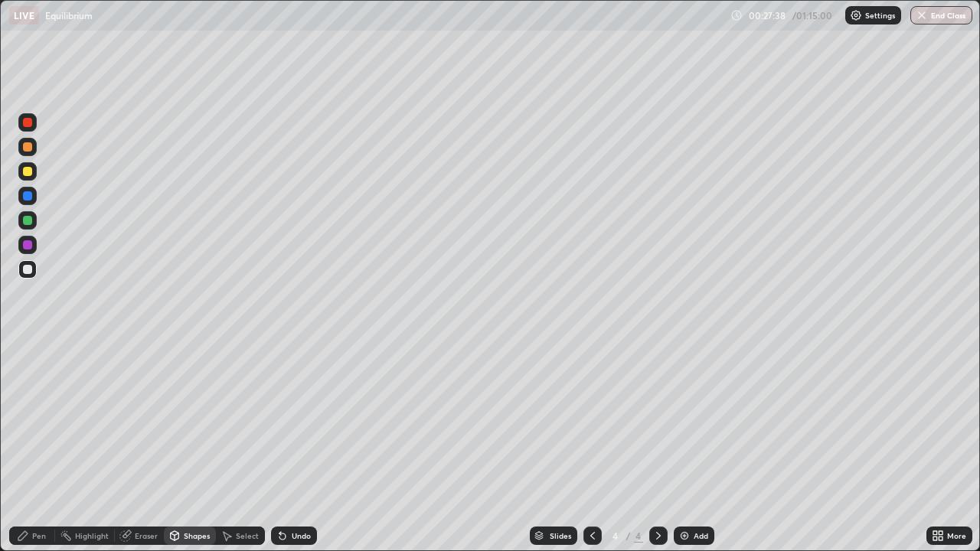
click at [299, 447] on div "Undo" at bounding box center [301, 536] width 19 height 8
click at [30, 175] on div at bounding box center [27, 171] width 9 height 9
click at [35, 447] on div "Pen" at bounding box center [39, 536] width 14 height 8
click at [299, 447] on div "Undo" at bounding box center [301, 536] width 19 height 8
click at [302, 447] on div "Undo" at bounding box center [301, 536] width 19 height 8
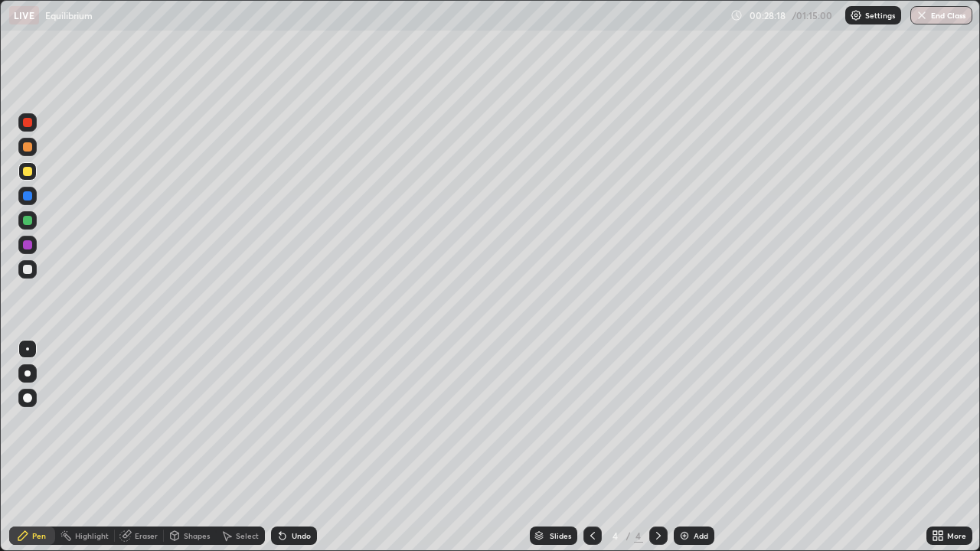
click at [297, 447] on div "Undo" at bounding box center [294, 536] width 46 height 18
click at [300, 447] on div "Undo" at bounding box center [294, 536] width 46 height 18
click at [299, 447] on div "Undo" at bounding box center [301, 536] width 19 height 8
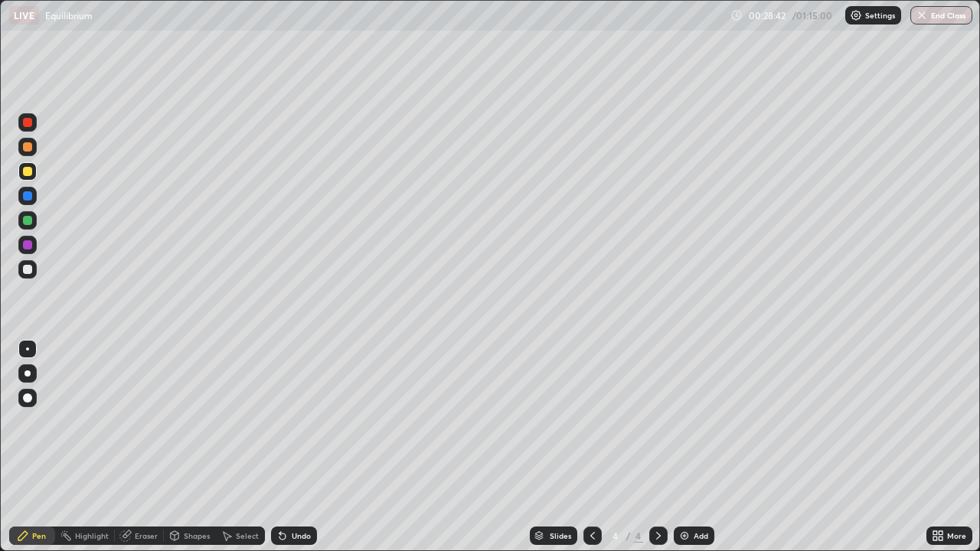
click at [303, 447] on div "Undo" at bounding box center [301, 536] width 19 height 8
click at [684, 447] on img at bounding box center [684, 536] width 12 height 12
click at [30, 269] on div at bounding box center [27, 269] width 9 height 9
click at [26, 171] on div at bounding box center [27, 171] width 9 height 9
click at [30, 269] on div at bounding box center [27, 269] width 9 height 9
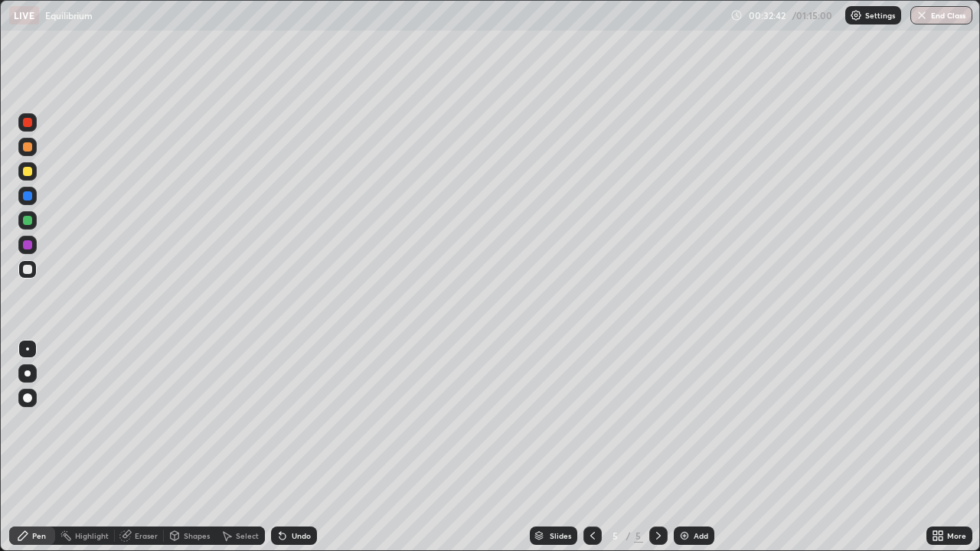
click at [310, 447] on div "Undo" at bounding box center [294, 536] width 46 height 18
click at [308, 447] on div "Undo" at bounding box center [301, 536] width 19 height 8
click at [302, 447] on div "Undo" at bounding box center [294, 536] width 46 height 18
click at [300, 447] on div "Undo" at bounding box center [294, 536] width 46 height 18
click at [30, 171] on div at bounding box center [27, 171] width 9 height 9
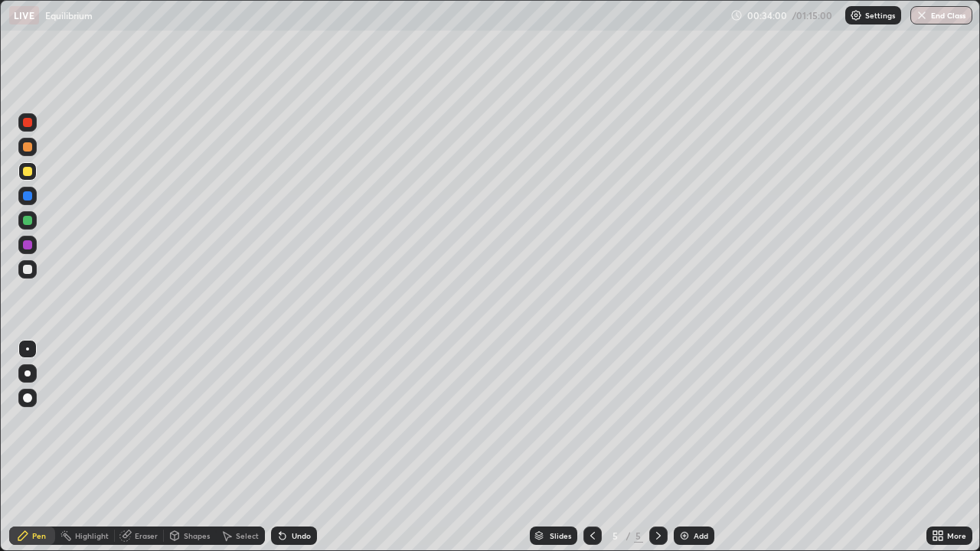
click at [591, 447] on icon at bounding box center [592, 536] width 12 height 12
click at [655, 447] on icon at bounding box center [658, 536] width 12 height 12
click at [28, 269] on div at bounding box center [27, 269] width 9 height 9
click at [203, 447] on div "Shapes" at bounding box center [197, 536] width 26 height 8
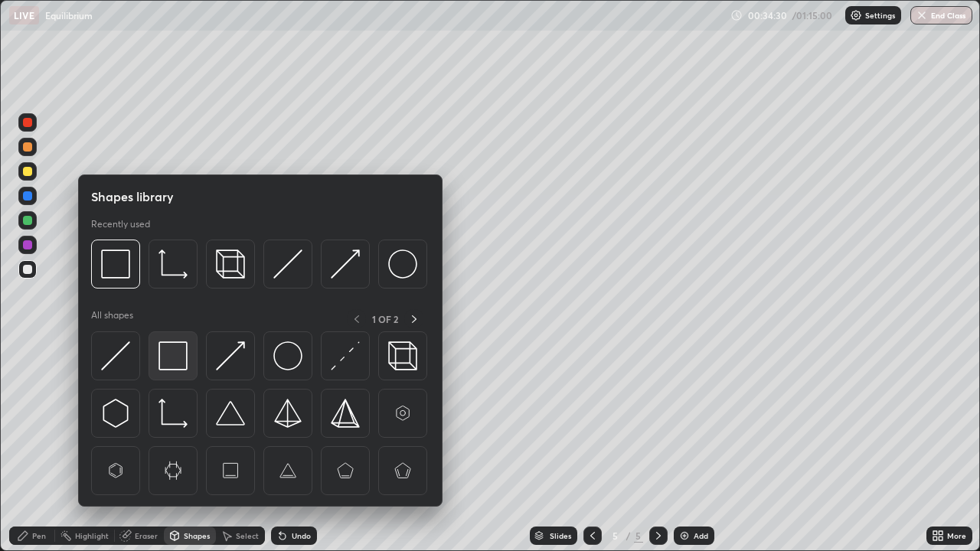
click at [178, 357] on img at bounding box center [172, 355] width 29 height 29
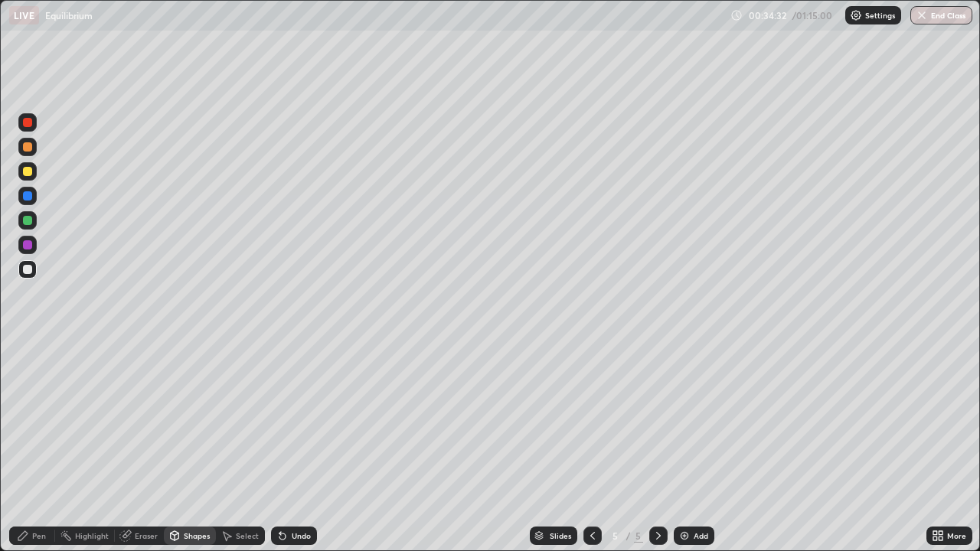
click at [299, 447] on div "Undo" at bounding box center [301, 536] width 19 height 8
click at [31, 175] on div at bounding box center [27, 171] width 18 height 18
click at [41, 447] on div "Pen" at bounding box center [32, 536] width 46 height 18
click at [29, 273] on div at bounding box center [27, 269] width 9 height 9
click at [178, 447] on icon at bounding box center [175, 535] width 8 height 2
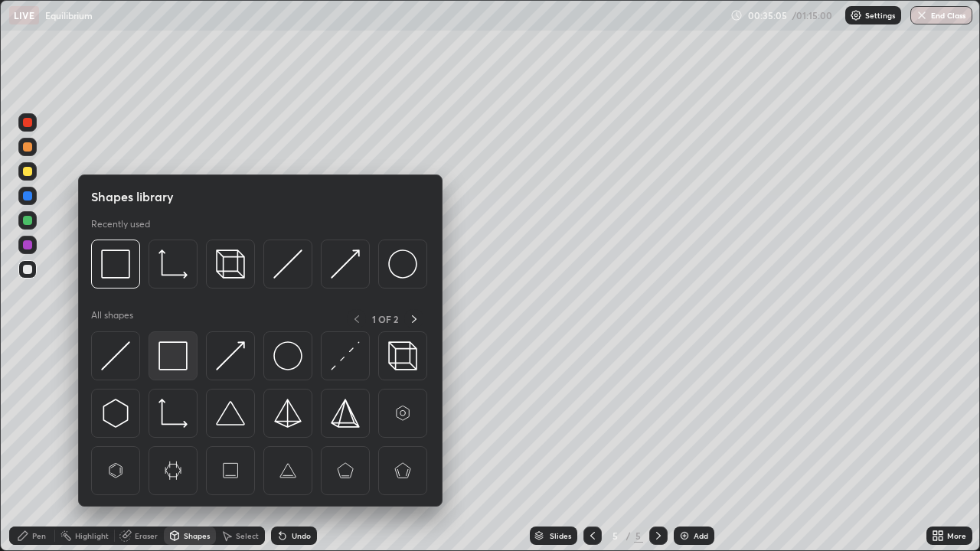
click at [163, 356] on img at bounding box center [172, 355] width 29 height 29
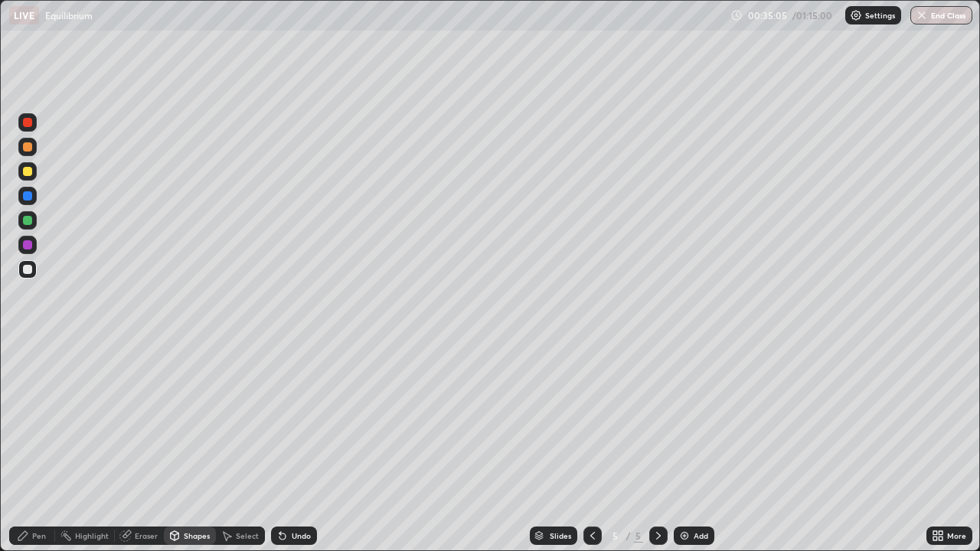
click at [29, 178] on div at bounding box center [27, 171] width 18 height 18
click at [288, 447] on div "Undo" at bounding box center [294, 536] width 46 height 18
click at [31, 447] on div "Pen" at bounding box center [32, 536] width 46 height 18
click at [138, 447] on div "Eraser" at bounding box center [139, 536] width 49 height 18
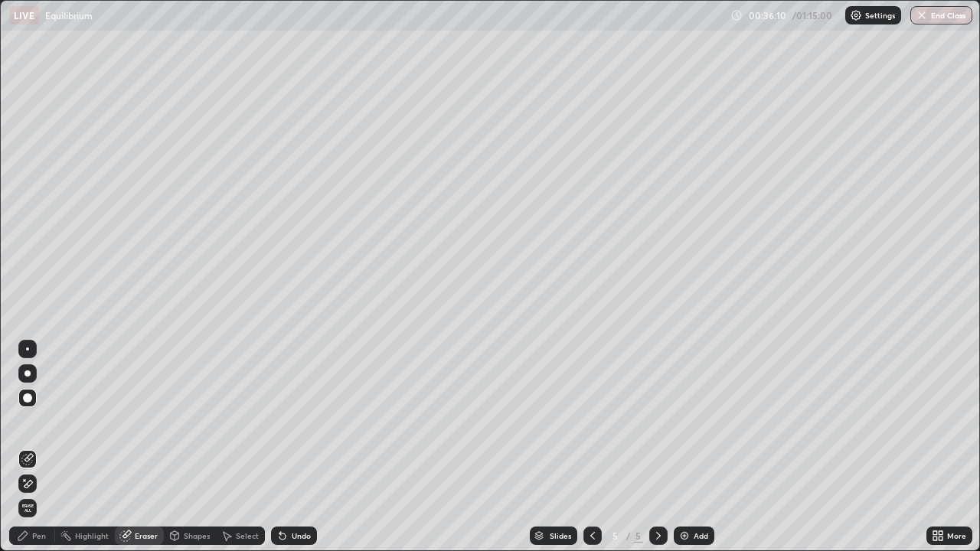
click at [158, 447] on div "Eraser" at bounding box center [139, 536] width 49 height 18
click at [28, 447] on icon at bounding box center [23, 536] width 12 height 12
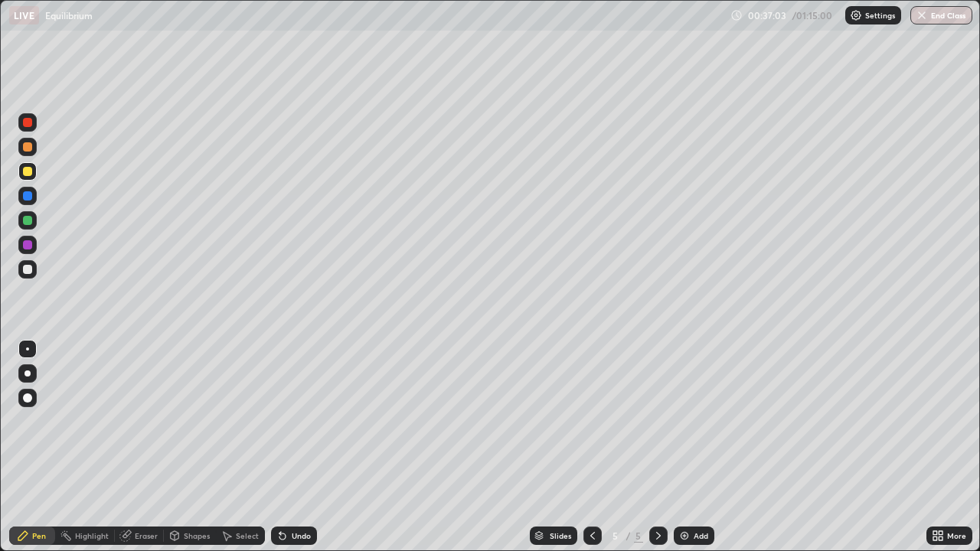
click at [28, 269] on div at bounding box center [27, 269] width 9 height 9
click at [135, 447] on div "Eraser" at bounding box center [146, 536] width 23 height 8
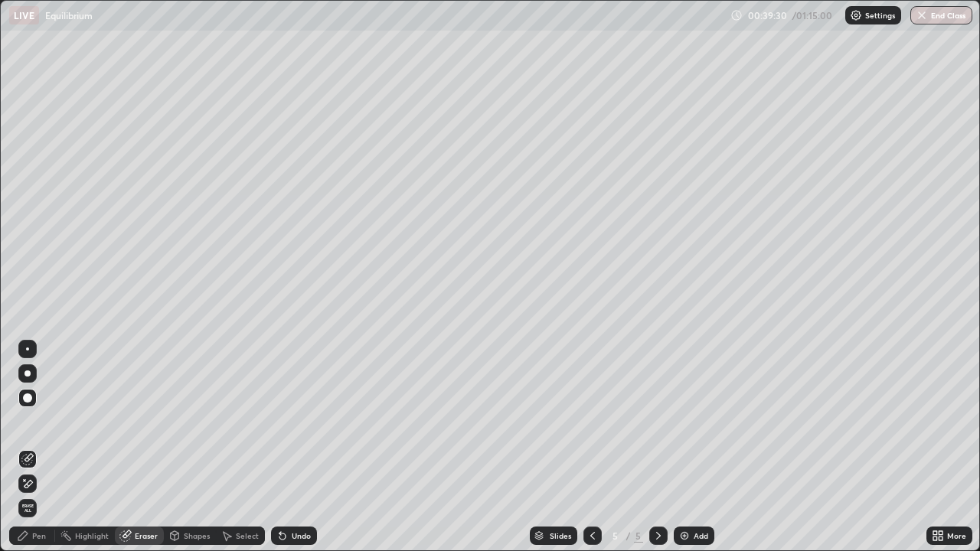
click at [37, 447] on div "Pen" at bounding box center [39, 536] width 14 height 8
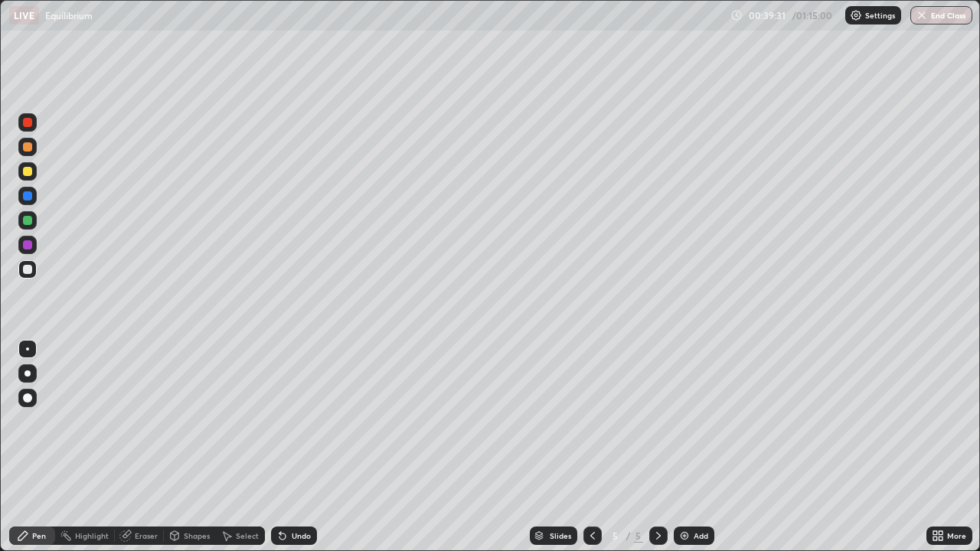
click at [28, 171] on div at bounding box center [27, 171] width 9 height 9
click at [194, 447] on div "Shapes" at bounding box center [197, 536] width 26 height 8
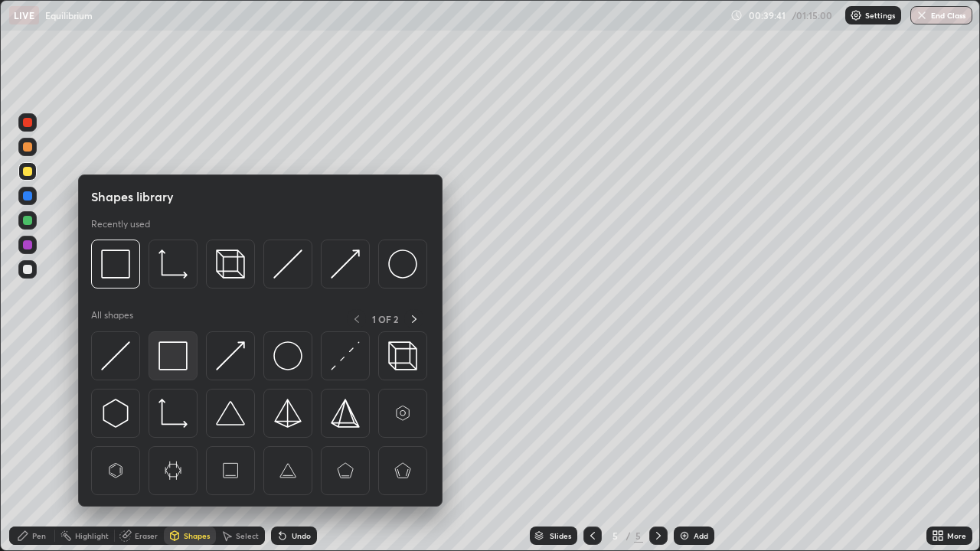
click at [169, 357] on img at bounding box center [172, 355] width 29 height 29
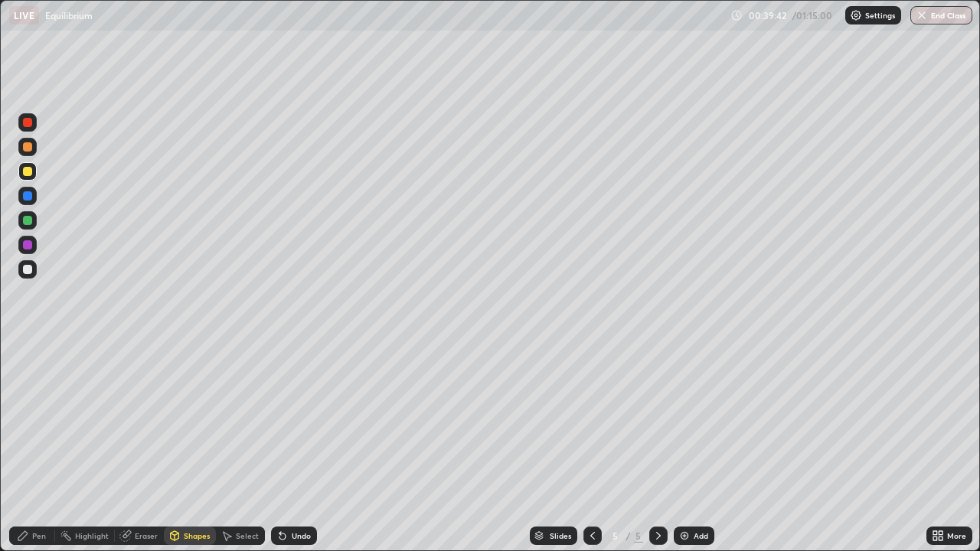
click at [31, 273] on div at bounding box center [27, 269] width 18 height 18
click at [33, 447] on div "Pen" at bounding box center [39, 536] width 14 height 8
click at [31, 270] on div at bounding box center [27, 269] width 9 height 9
click at [22, 172] on div at bounding box center [27, 171] width 18 height 18
click at [30, 272] on div at bounding box center [27, 269] width 9 height 9
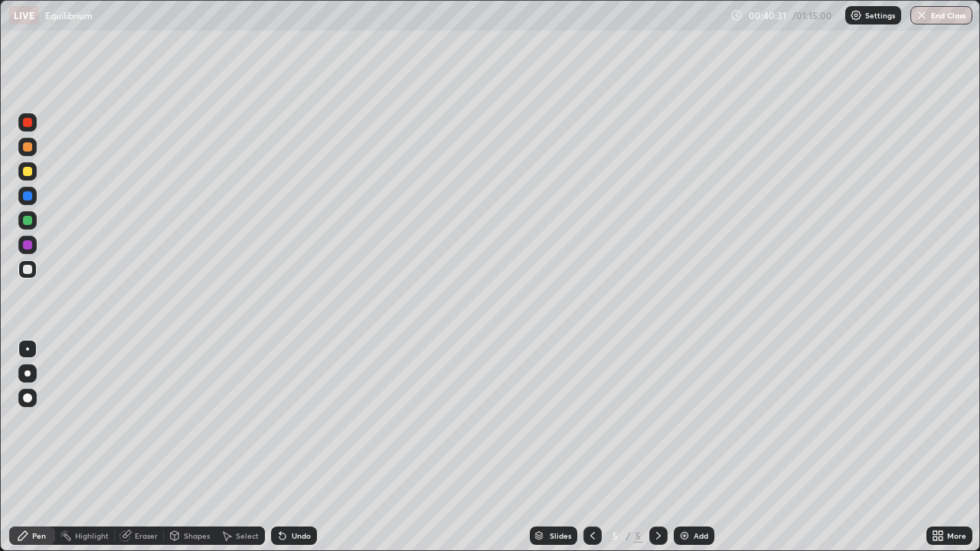
click at [34, 175] on div at bounding box center [27, 171] width 18 height 18
click at [188, 447] on div "Shapes" at bounding box center [197, 536] width 26 height 8
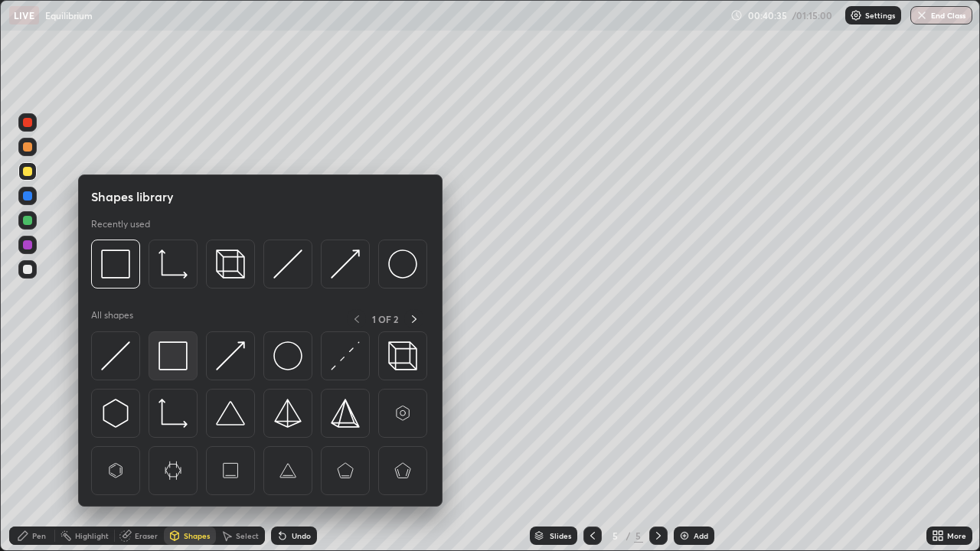
click at [179, 357] on img at bounding box center [172, 355] width 29 height 29
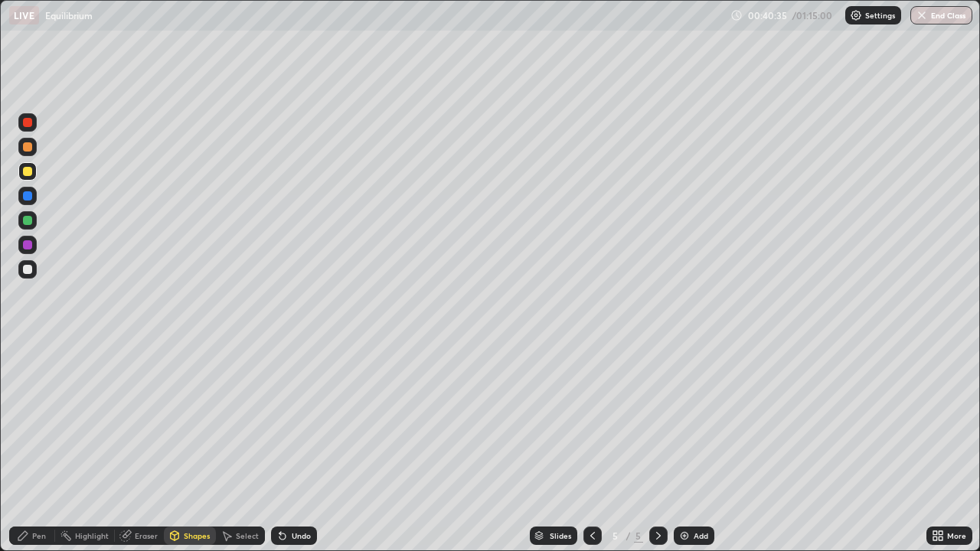
click at [28, 171] on div at bounding box center [27, 171] width 9 height 9
click at [28, 447] on icon at bounding box center [23, 536] width 12 height 12
click at [30, 276] on div at bounding box center [27, 269] width 18 height 18
click at [28, 171] on div at bounding box center [27, 171] width 9 height 9
click at [31, 272] on div at bounding box center [27, 269] width 18 height 18
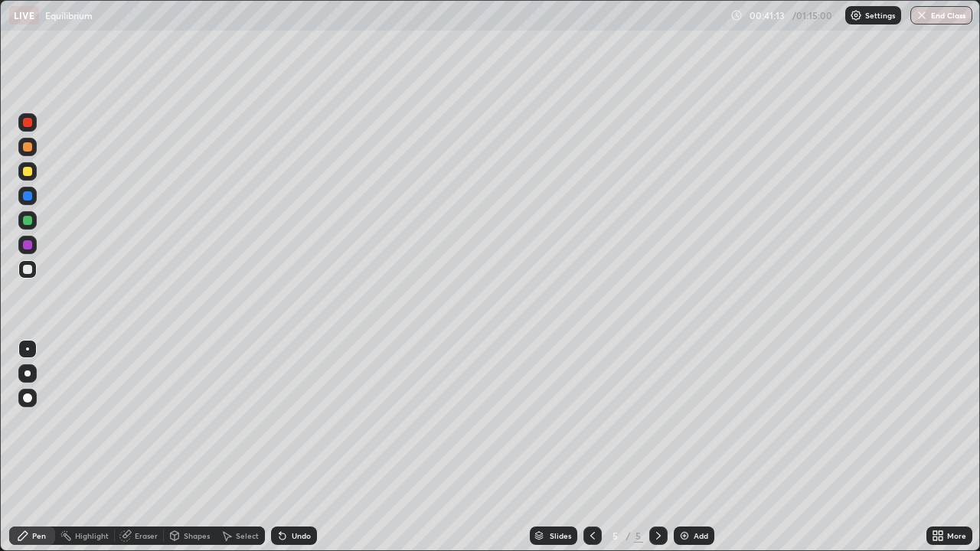
click at [28, 172] on div at bounding box center [27, 171] width 9 height 9
click at [300, 447] on div "Undo" at bounding box center [301, 536] width 19 height 8
click at [36, 272] on div at bounding box center [27, 269] width 18 height 18
click at [189, 447] on div "Shapes" at bounding box center [197, 536] width 26 height 8
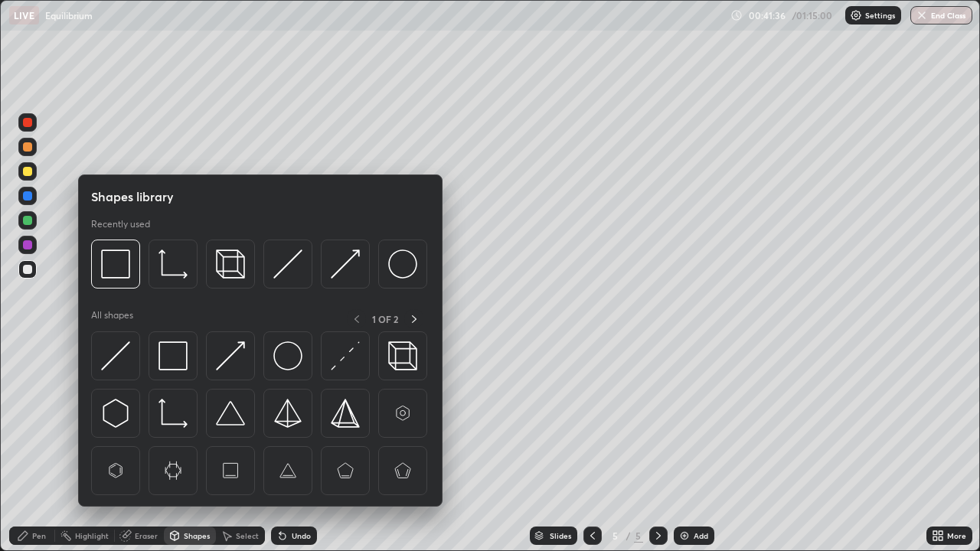
click at [34, 175] on div at bounding box center [27, 171] width 18 height 18
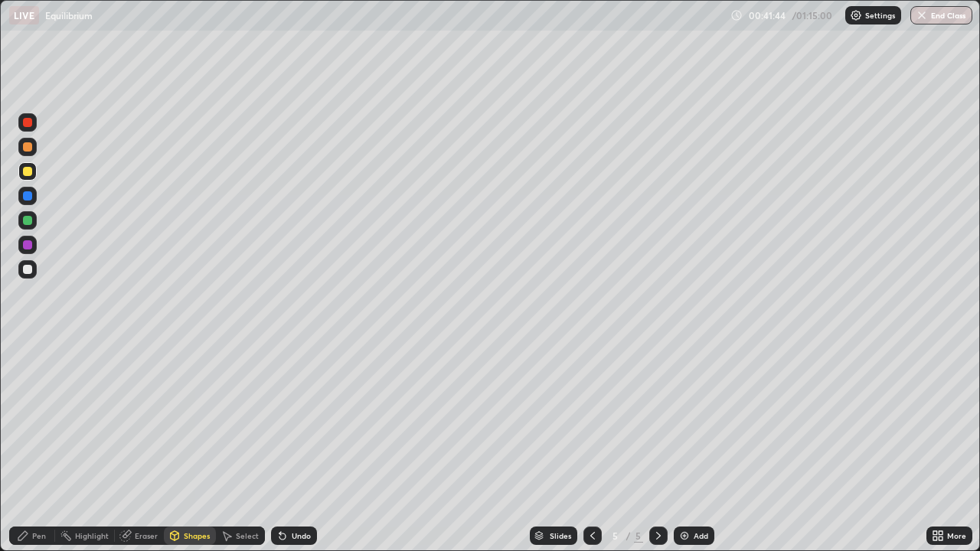
click at [32, 447] on div "Pen" at bounding box center [39, 536] width 14 height 8
click at [690, 447] on div "Add" at bounding box center [694, 536] width 41 height 18
click at [31, 271] on div at bounding box center [27, 269] width 9 height 9
click at [300, 447] on div "Undo" at bounding box center [301, 536] width 19 height 8
click at [153, 447] on div "Eraser" at bounding box center [146, 536] width 23 height 8
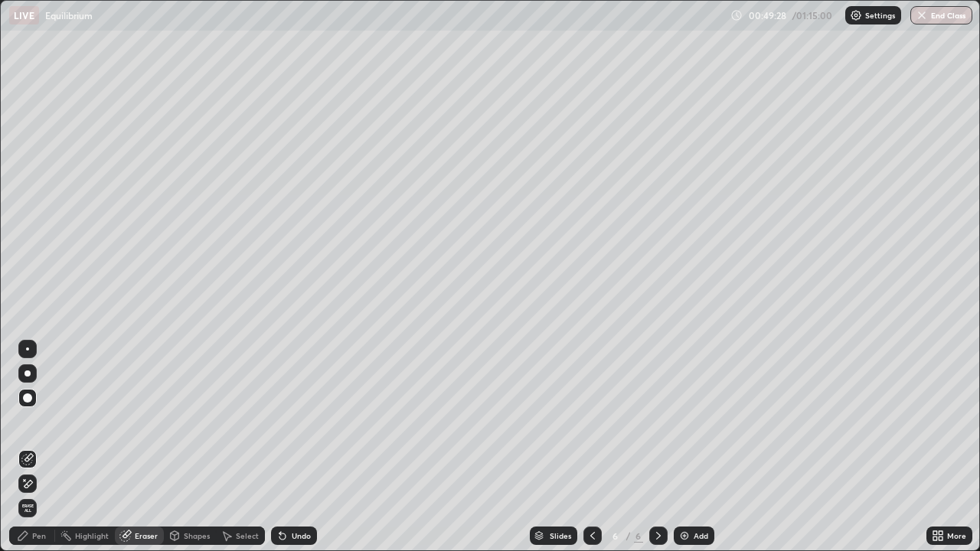
click at [25, 398] on div at bounding box center [27, 397] width 9 height 9
click at [36, 447] on div "Pen" at bounding box center [39, 536] width 14 height 8
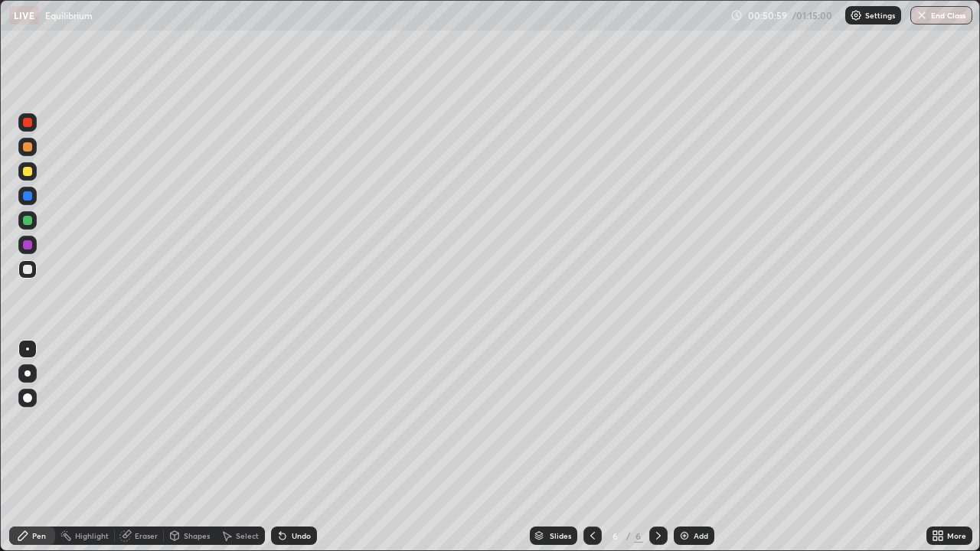
click at [140, 447] on div "Eraser" at bounding box center [146, 536] width 23 height 8
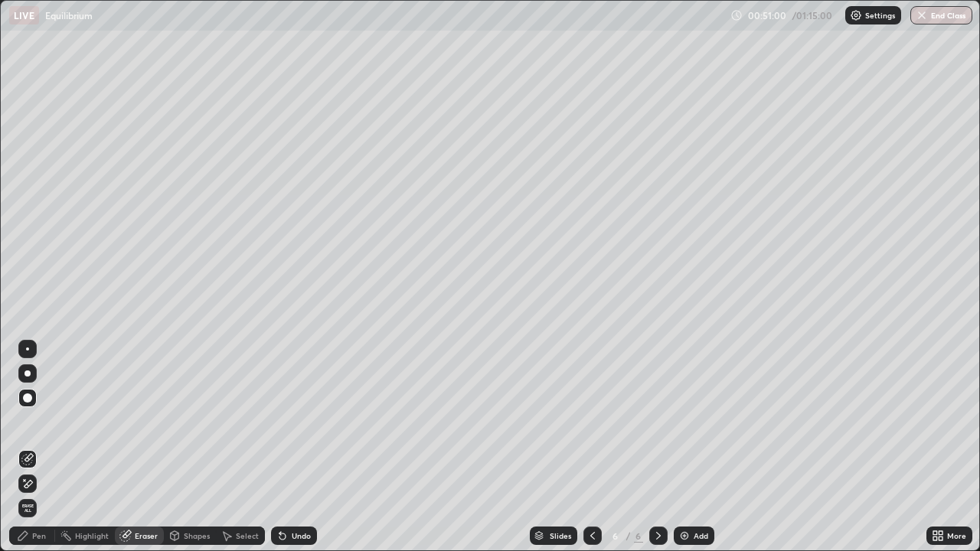
click at [32, 403] on div at bounding box center [27, 398] width 18 height 18
click at [34, 447] on div "Pen" at bounding box center [32, 536] width 46 height 18
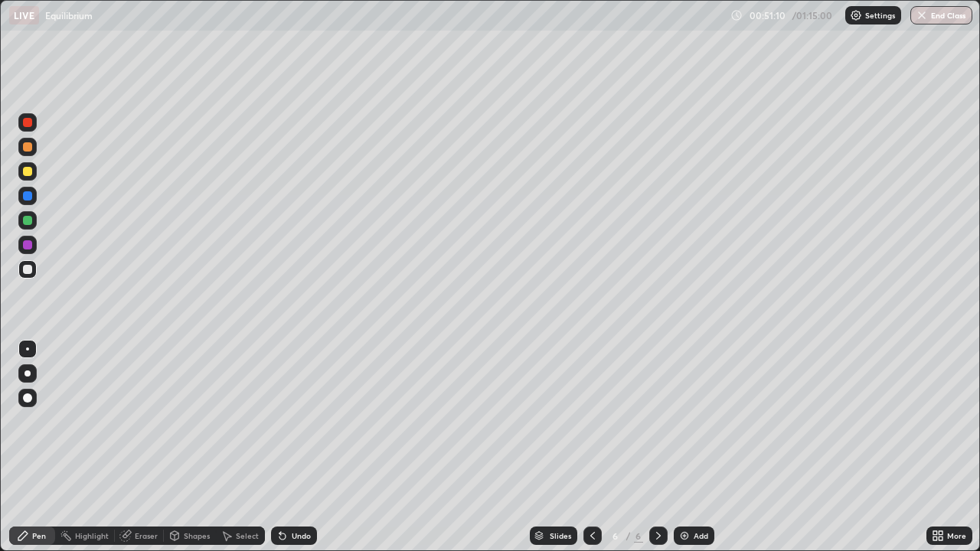
click at [26, 177] on div at bounding box center [27, 171] width 18 height 18
click at [29, 272] on div at bounding box center [27, 269] width 9 height 9
click at [31, 179] on div at bounding box center [27, 171] width 18 height 18
click at [28, 273] on div at bounding box center [27, 269] width 9 height 9
click at [31, 178] on div at bounding box center [27, 171] width 18 height 18
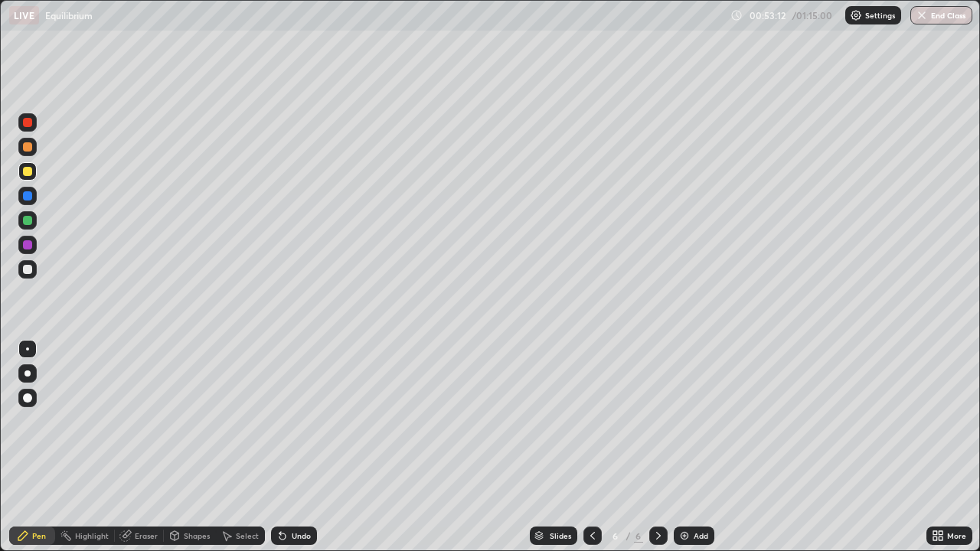
click at [28, 273] on div at bounding box center [27, 269] width 9 height 9
click at [308, 447] on div "Undo" at bounding box center [294, 536] width 46 height 18
click at [303, 447] on div "Undo" at bounding box center [301, 536] width 19 height 8
click at [27, 171] on div at bounding box center [27, 171] width 9 height 9
click at [34, 269] on div at bounding box center [27, 269] width 18 height 18
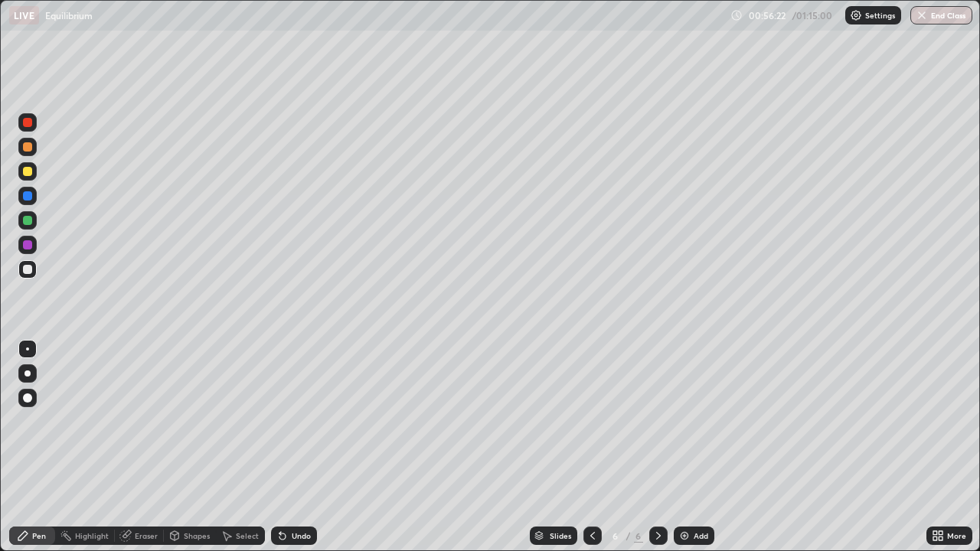
click at [303, 447] on div "Undo" at bounding box center [301, 536] width 19 height 8
click at [299, 447] on div "Undo" at bounding box center [301, 536] width 19 height 8
click at [303, 447] on div "Undo" at bounding box center [301, 536] width 19 height 8
click at [297, 447] on div "Undo" at bounding box center [301, 536] width 19 height 8
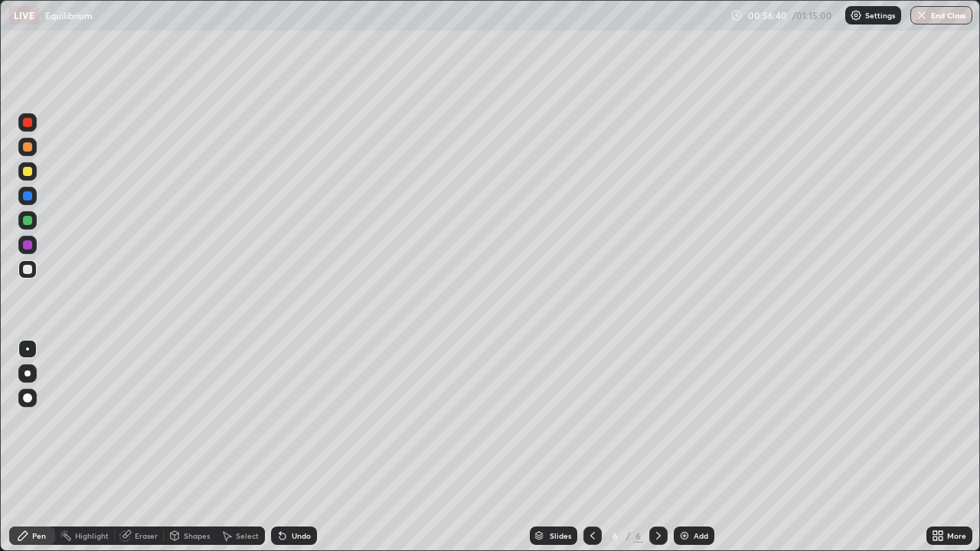
click at [296, 447] on div "Undo" at bounding box center [294, 536] width 46 height 18
click at [28, 171] on div at bounding box center [27, 171] width 9 height 9
click at [30, 267] on div at bounding box center [27, 269] width 9 height 9
click at [197, 447] on div "Shapes" at bounding box center [197, 536] width 26 height 8
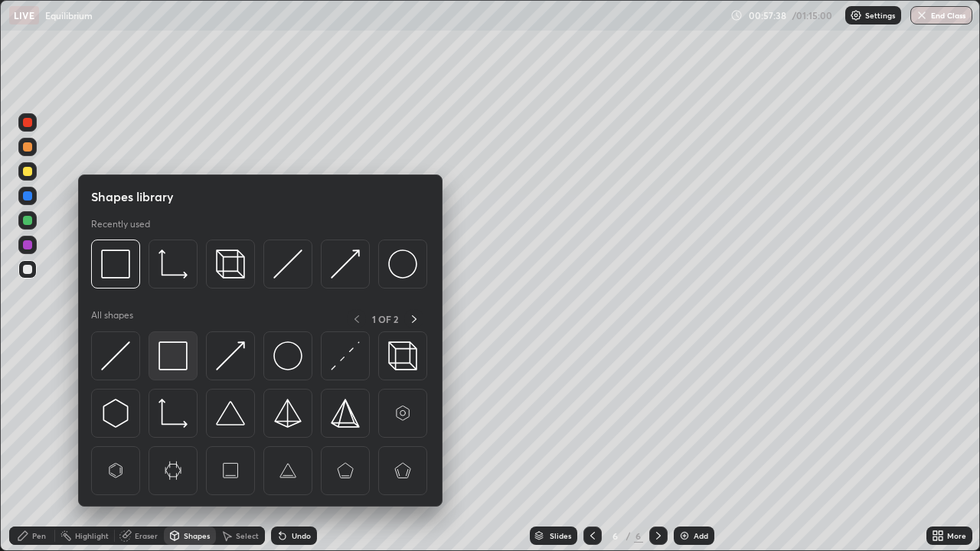
click at [181, 360] on img at bounding box center [172, 355] width 29 height 29
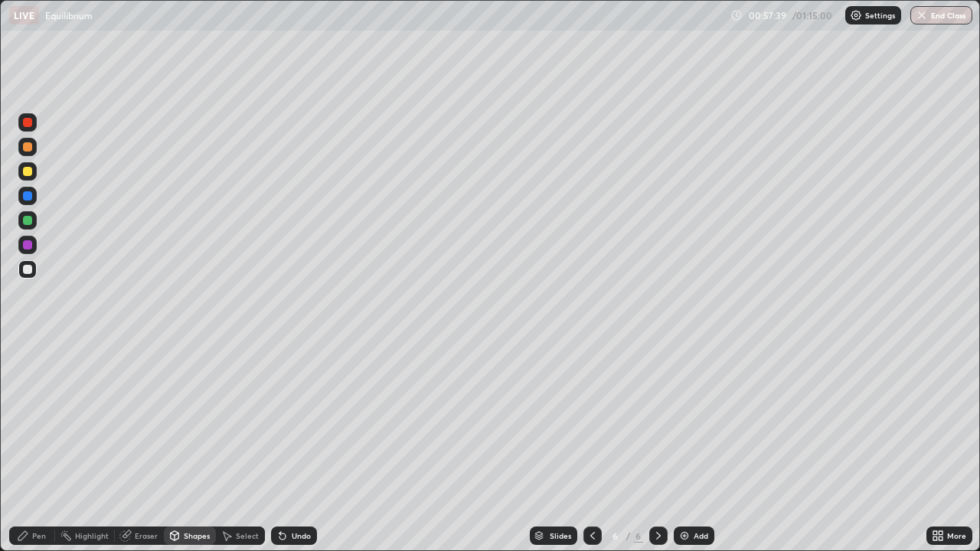
click at [28, 172] on div at bounding box center [27, 171] width 9 height 9
click at [133, 447] on div "Eraser" at bounding box center [139, 536] width 49 height 18
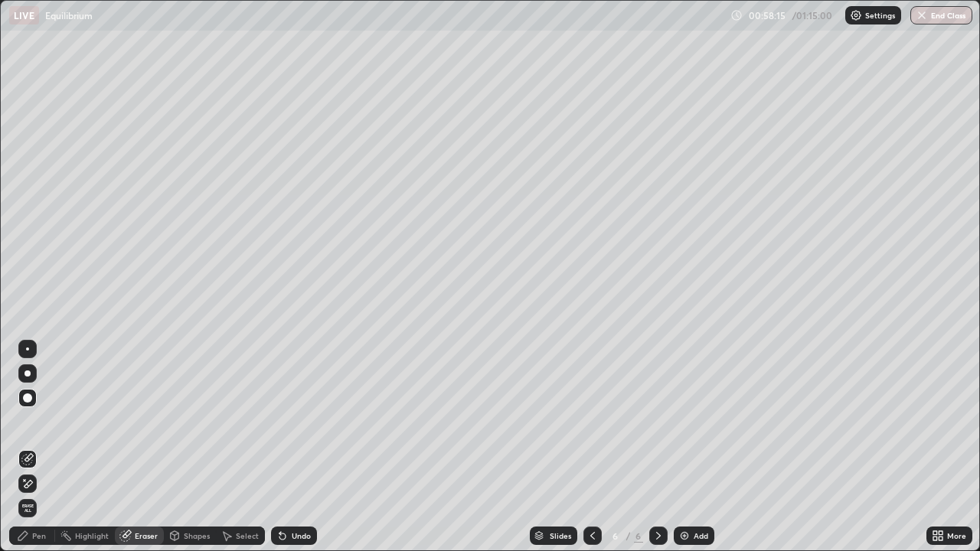
click at [36, 447] on div "Pen" at bounding box center [39, 536] width 14 height 8
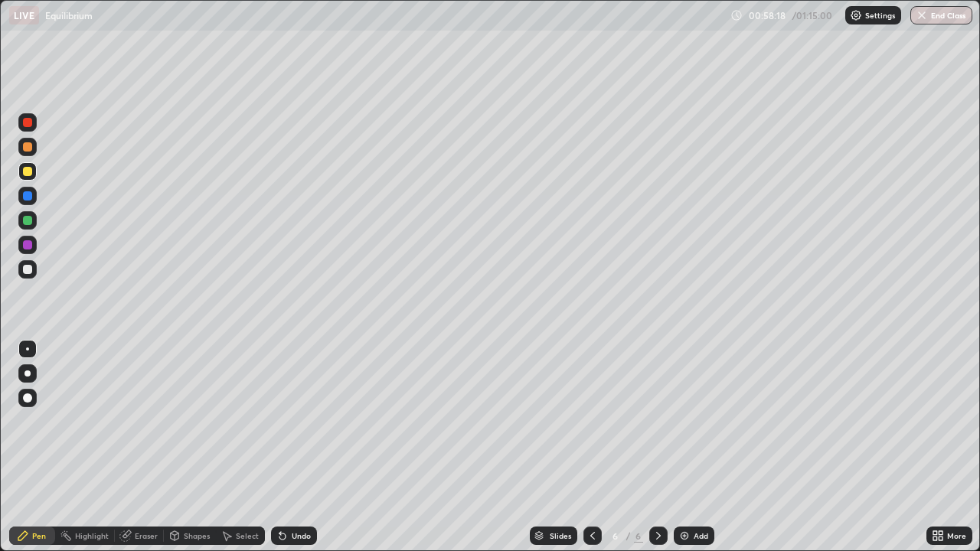
click at [288, 447] on div "Undo" at bounding box center [294, 536] width 46 height 18
click at [29, 271] on div at bounding box center [27, 269] width 9 height 9
click at [294, 447] on div "Undo" at bounding box center [301, 536] width 19 height 8
click at [301, 447] on div "Undo" at bounding box center [301, 536] width 19 height 8
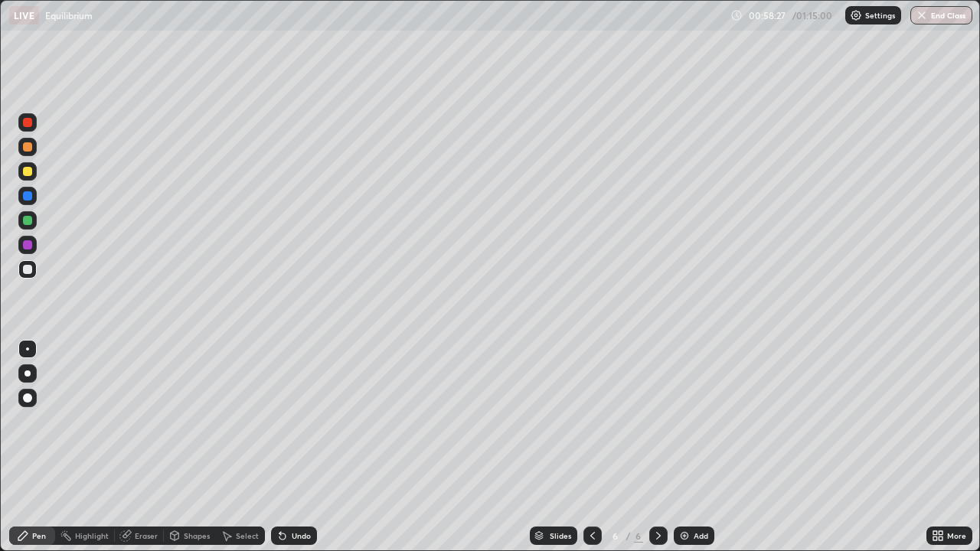
click at [303, 447] on div "Undo" at bounding box center [301, 536] width 19 height 8
click at [304, 447] on div "Undo" at bounding box center [294, 536] width 46 height 18
click at [28, 171] on div at bounding box center [27, 171] width 9 height 9
click at [690, 447] on div "Add" at bounding box center [694, 536] width 41 height 18
click at [28, 172] on div at bounding box center [27, 171] width 9 height 9
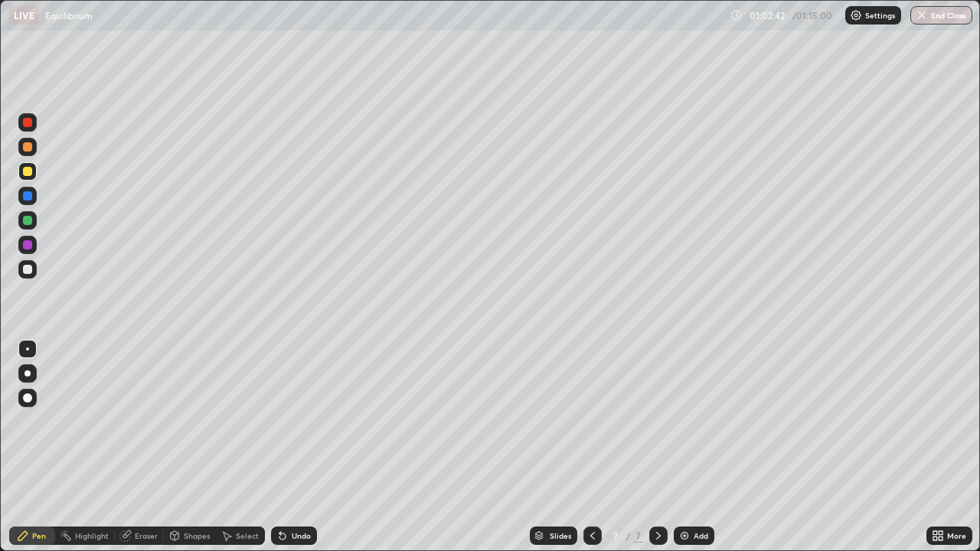
click at [28, 268] on div at bounding box center [27, 269] width 9 height 9
click at [31, 171] on div at bounding box center [27, 171] width 9 height 9
click at [305, 447] on div "Undo" at bounding box center [294, 536] width 46 height 18
click at [306, 447] on div "Undo" at bounding box center [294, 536] width 46 height 18
click at [28, 272] on div at bounding box center [27, 269] width 9 height 9
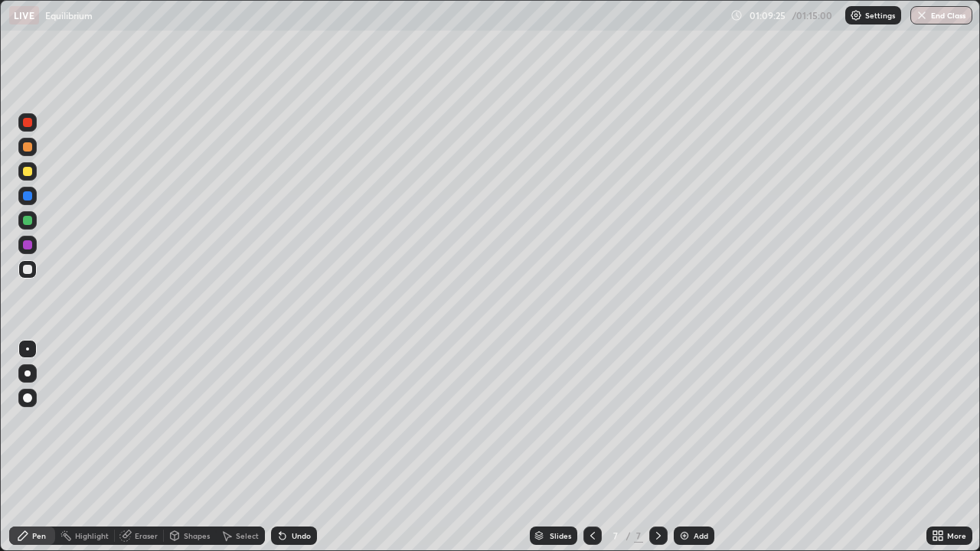
click at [28, 175] on div at bounding box center [27, 171] width 9 height 9
click at [307, 447] on div "Undo" at bounding box center [301, 536] width 19 height 8
click at [312, 447] on div "Undo" at bounding box center [294, 536] width 46 height 18
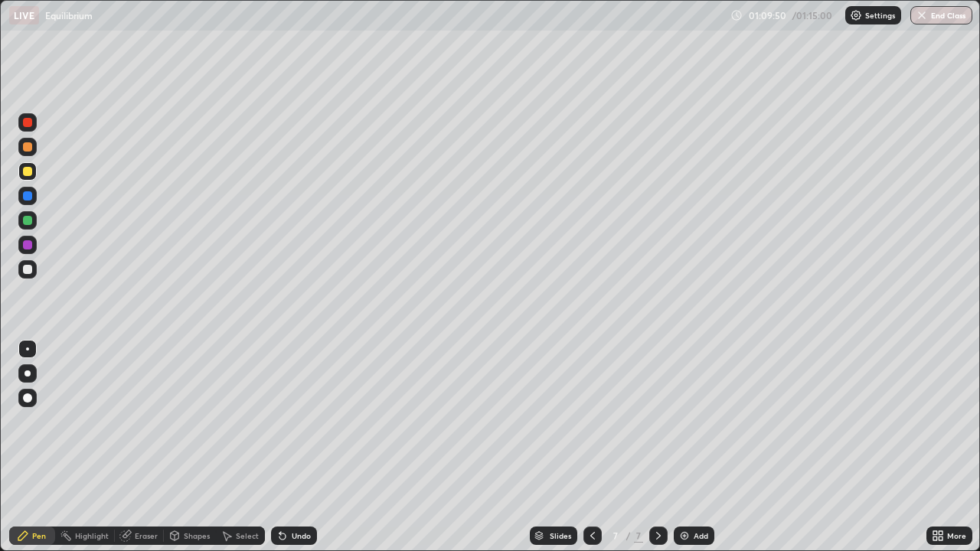
click at [314, 447] on div "Undo" at bounding box center [294, 536] width 46 height 18
click at [315, 447] on div "Undo" at bounding box center [294, 536] width 46 height 18
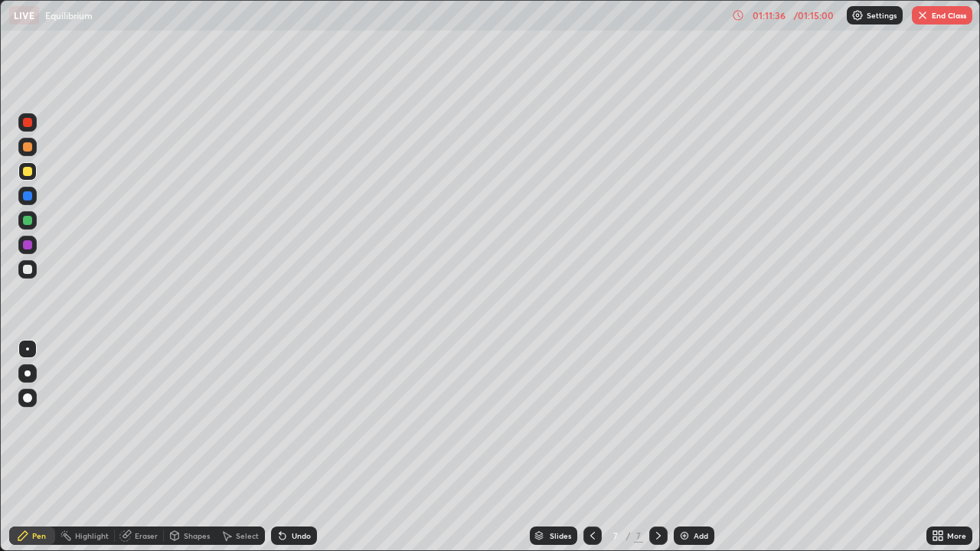
click at [34, 272] on div at bounding box center [27, 269] width 18 height 18
click at [26, 168] on div at bounding box center [27, 171] width 9 height 9
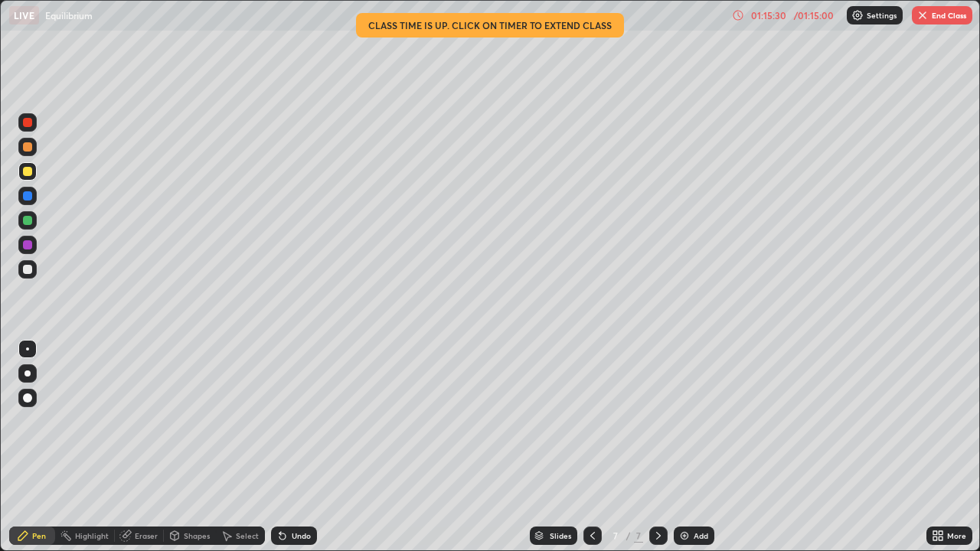
click at [933, 20] on button "End Class" at bounding box center [942, 15] width 60 height 18
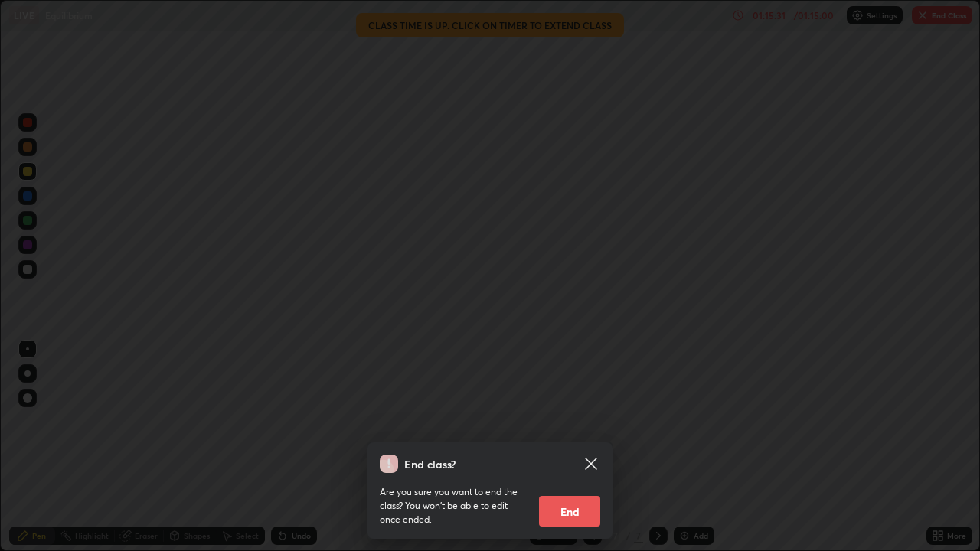
click at [582, 447] on button "End" at bounding box center [569, 511] width 61 height 31
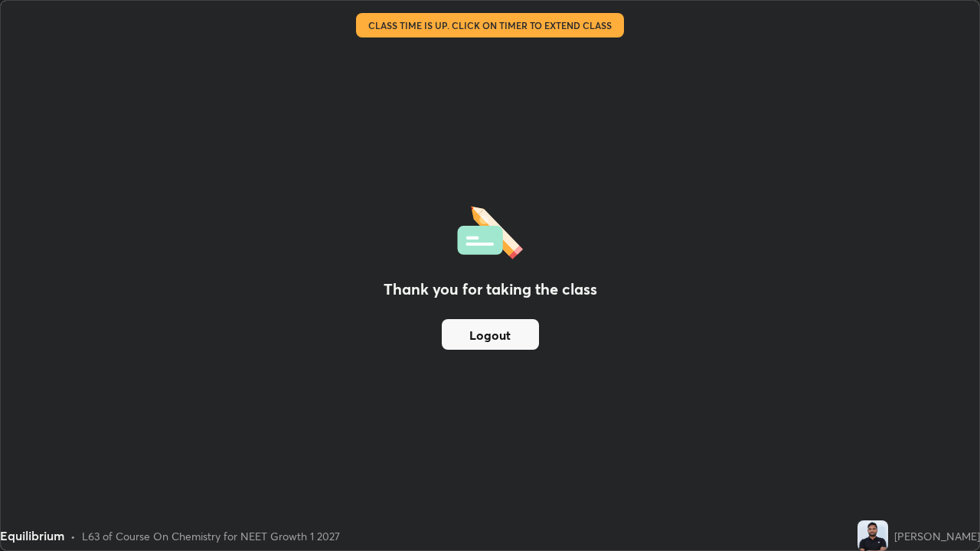
click at [510, 328] on button "Logout" at bounding box center [490, 334] width 97 height 31
